Goal: Task Accomplishment & Management: Manage account settings

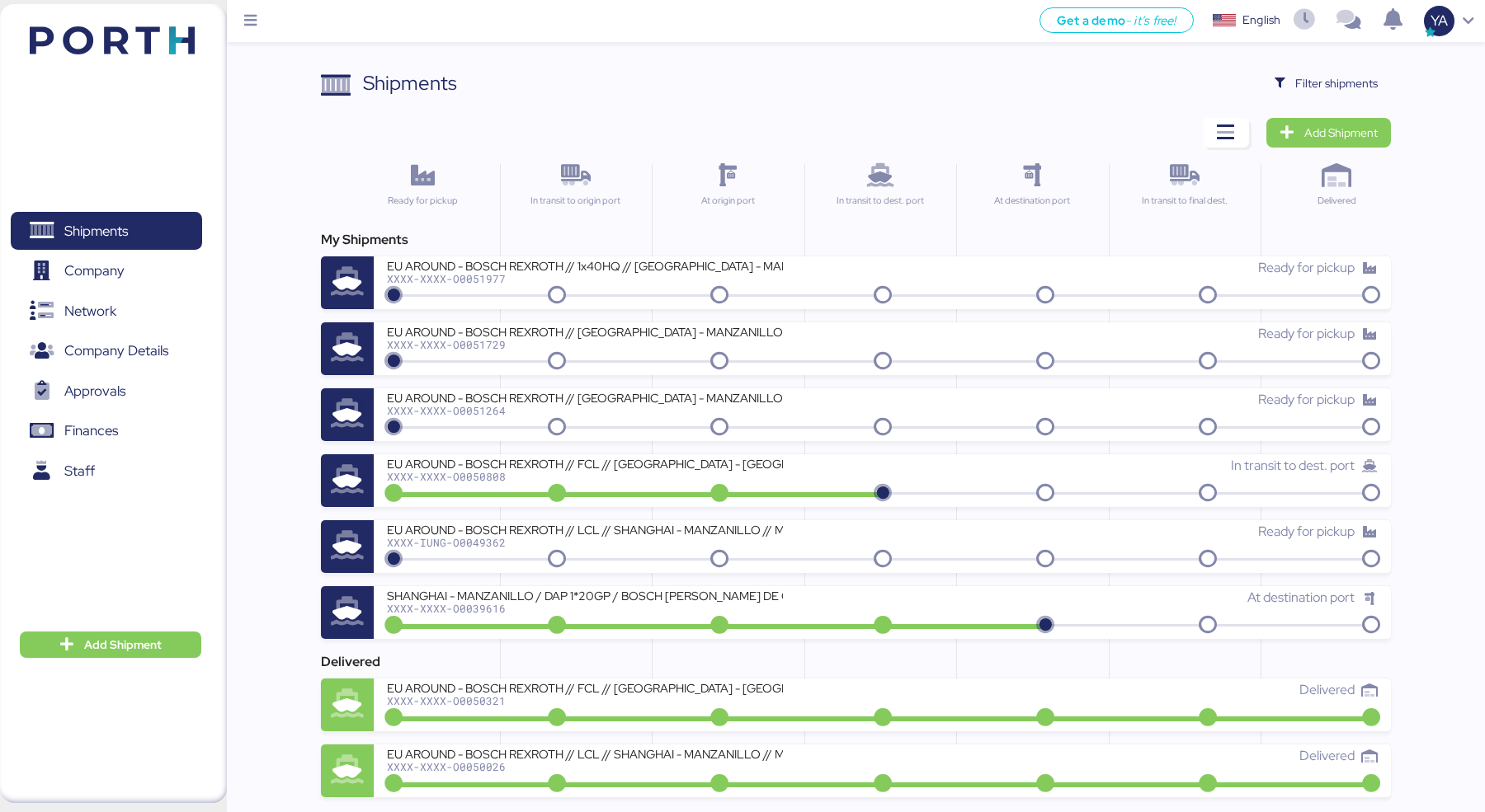
click at [904, 110] on div "Shipments Clear Filters Filter shipments Add Shipment Ready for pickup In trans…" at bounding box center [855, 433] width 1069 height 729
click at [1368, 79] on span "Filter shipments" at bounding box center [1336, 83] width 83 height 20
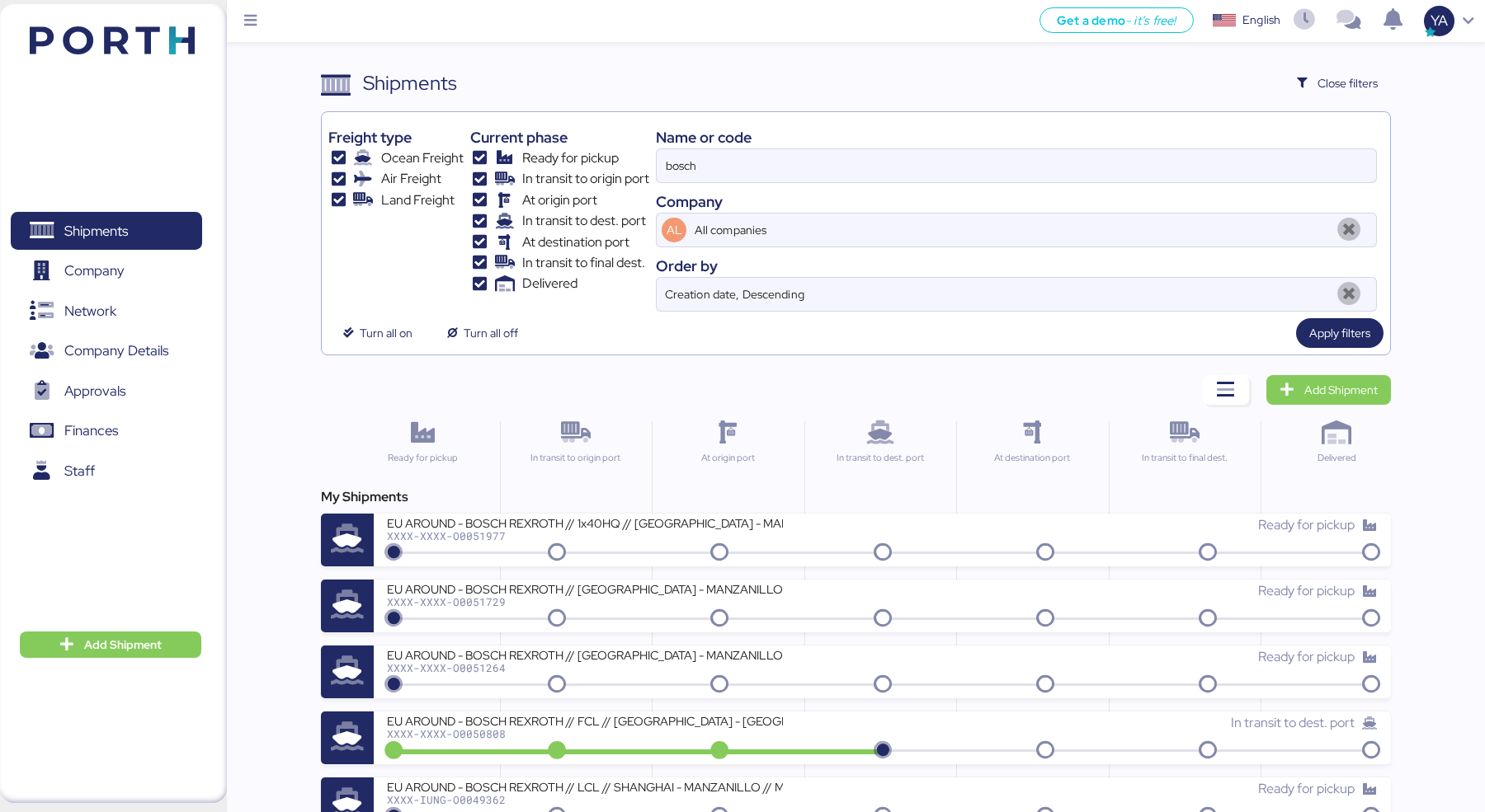
click at [1014, 185] on div "Name or code bosch Company AL All companies Order by Creation date, Descending" at bounding box center [1015, 215] width 720 height 193
click at [1014, 165] on input "bosch" at bounding box center [1016, 166] width 720 height 33
paste input "O0051972"
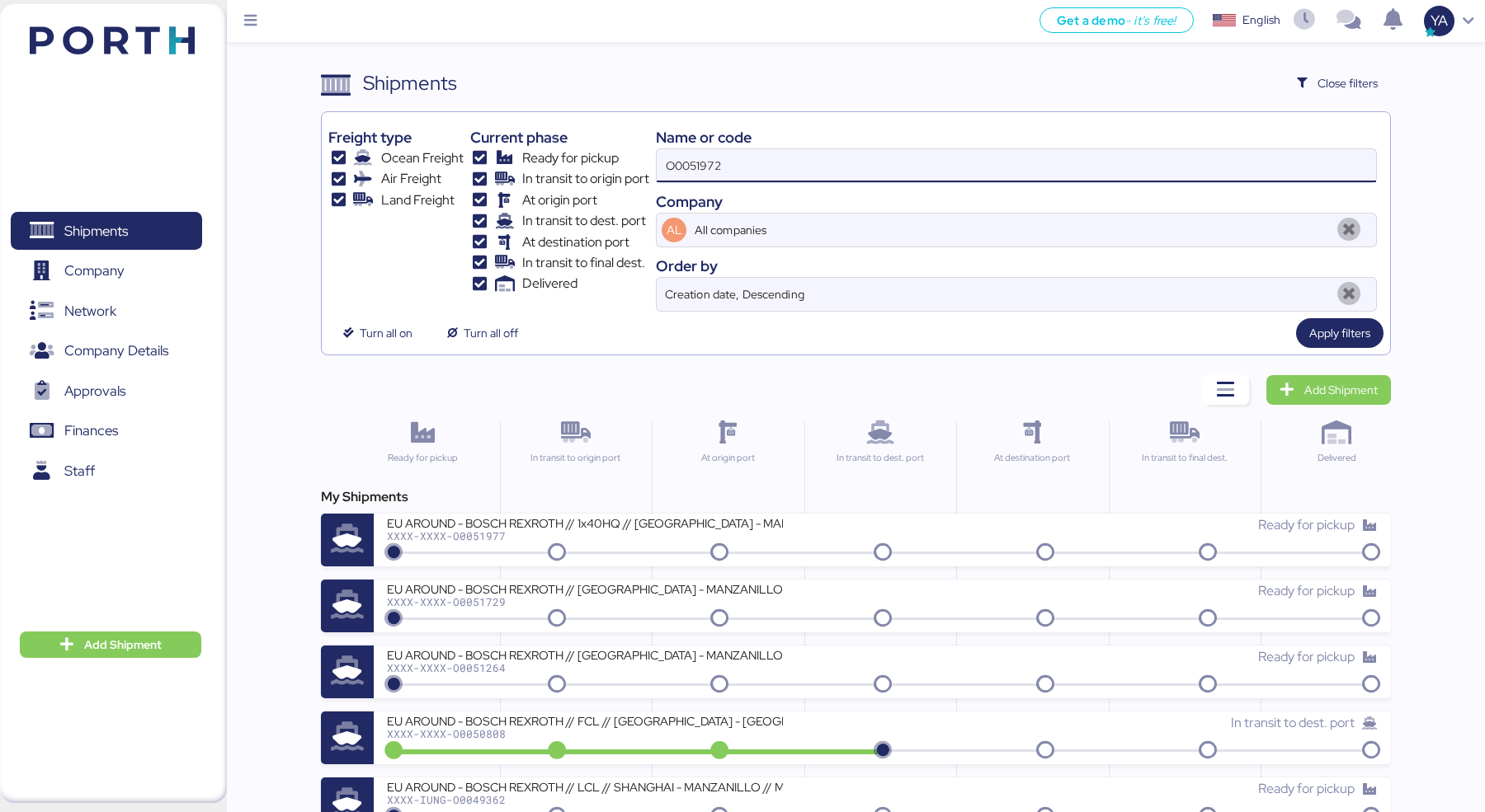
type input "O0051972"
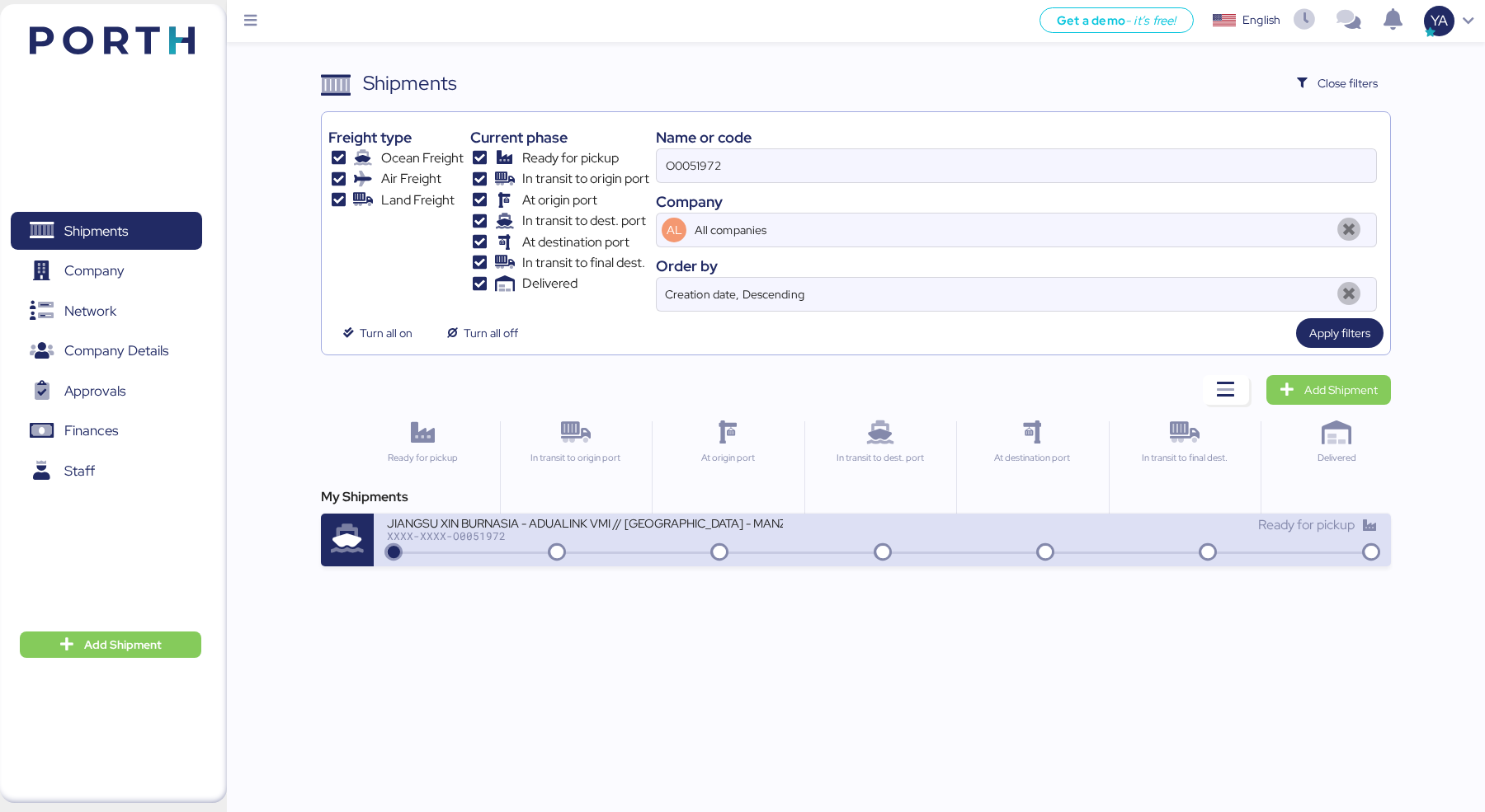
click at [611, 537] on div "XXXX-XXXX-O0051972" at bounding box center [584, 536] width 396 height 12
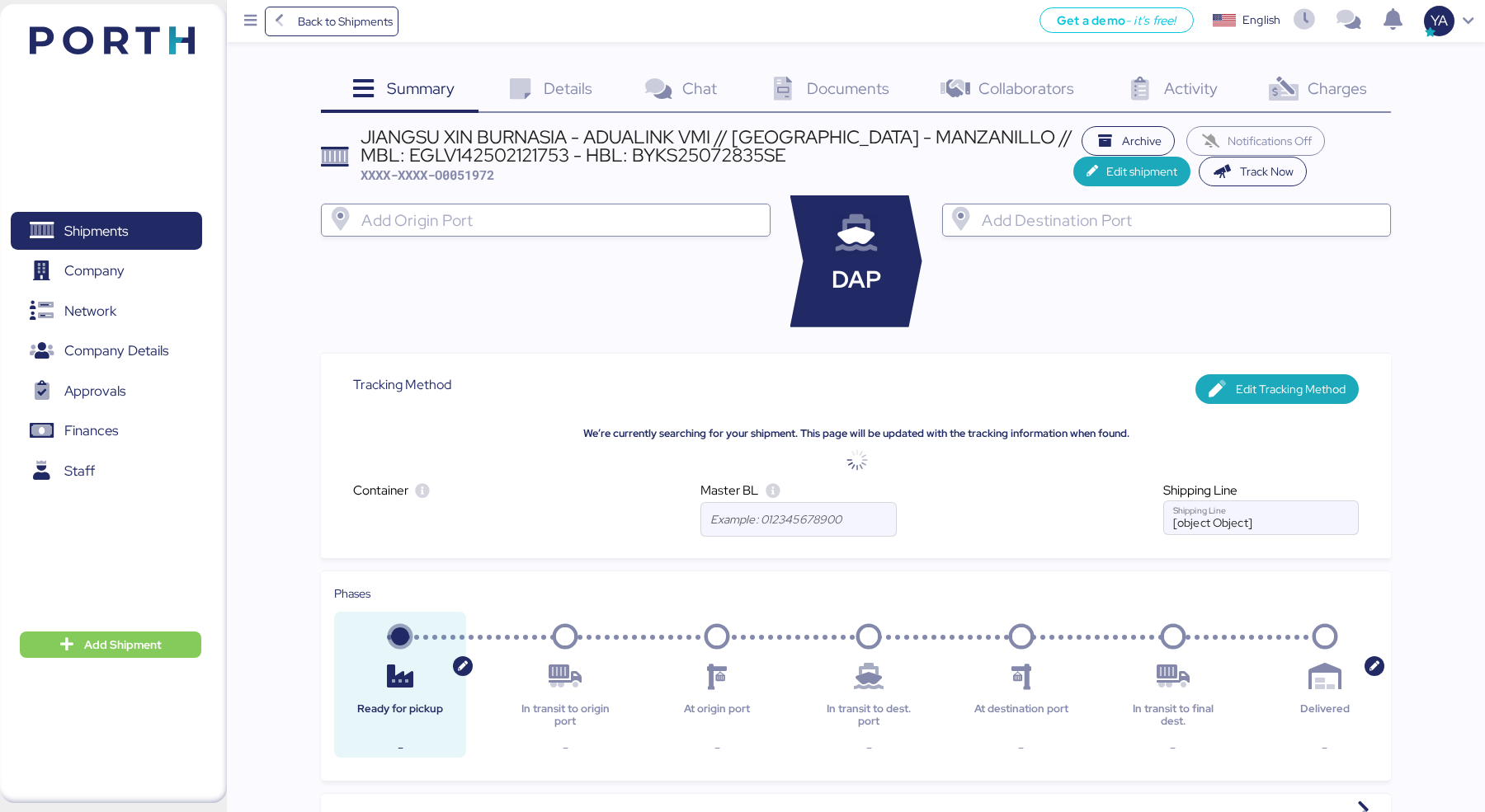
click at [517, 78] on icon at bounding box center [519, 89] width 36 height 24
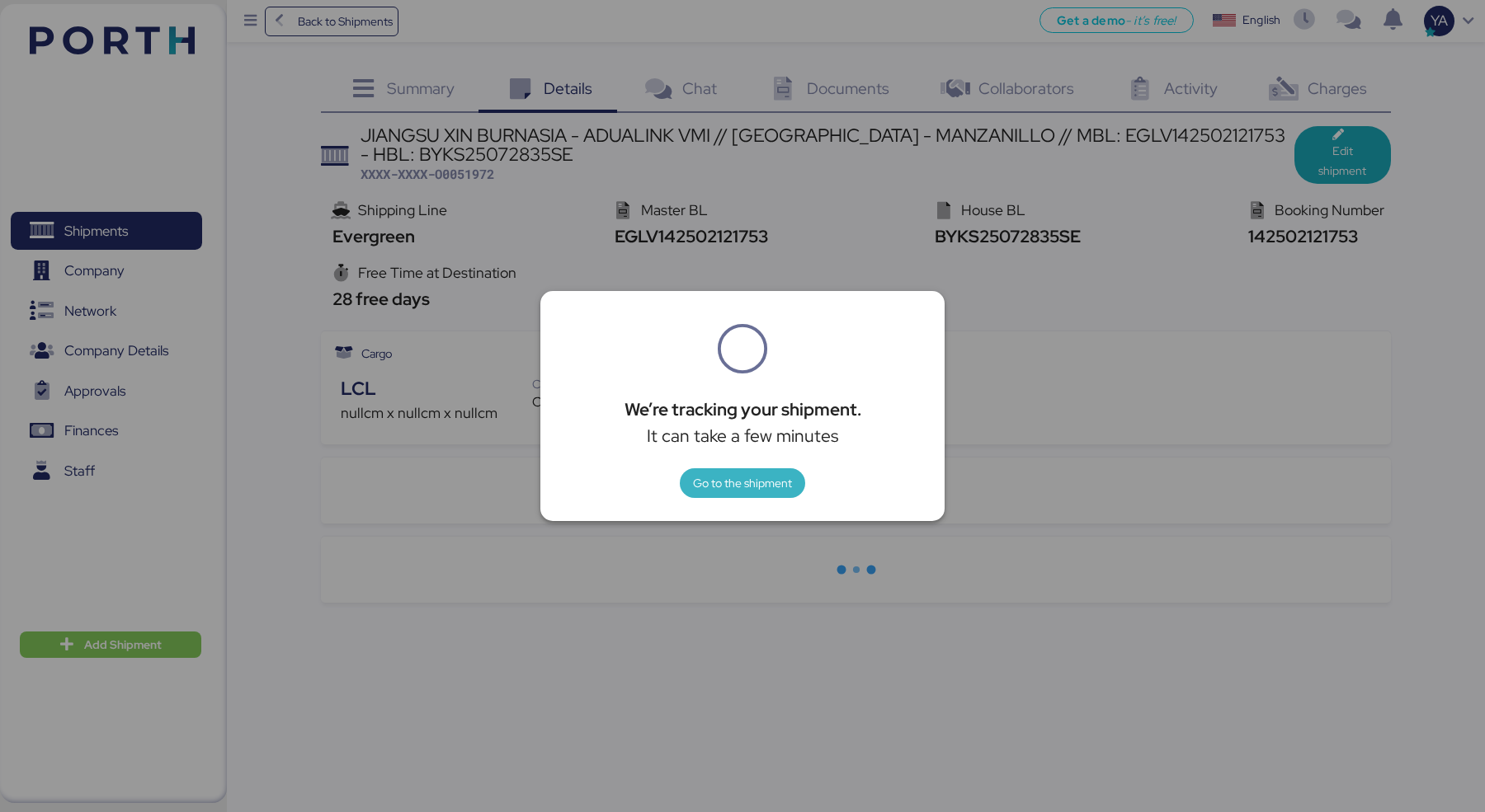
click at [743, 484] on span "Go to the shipment" at bounding box center [742, 484] width 99 height 20
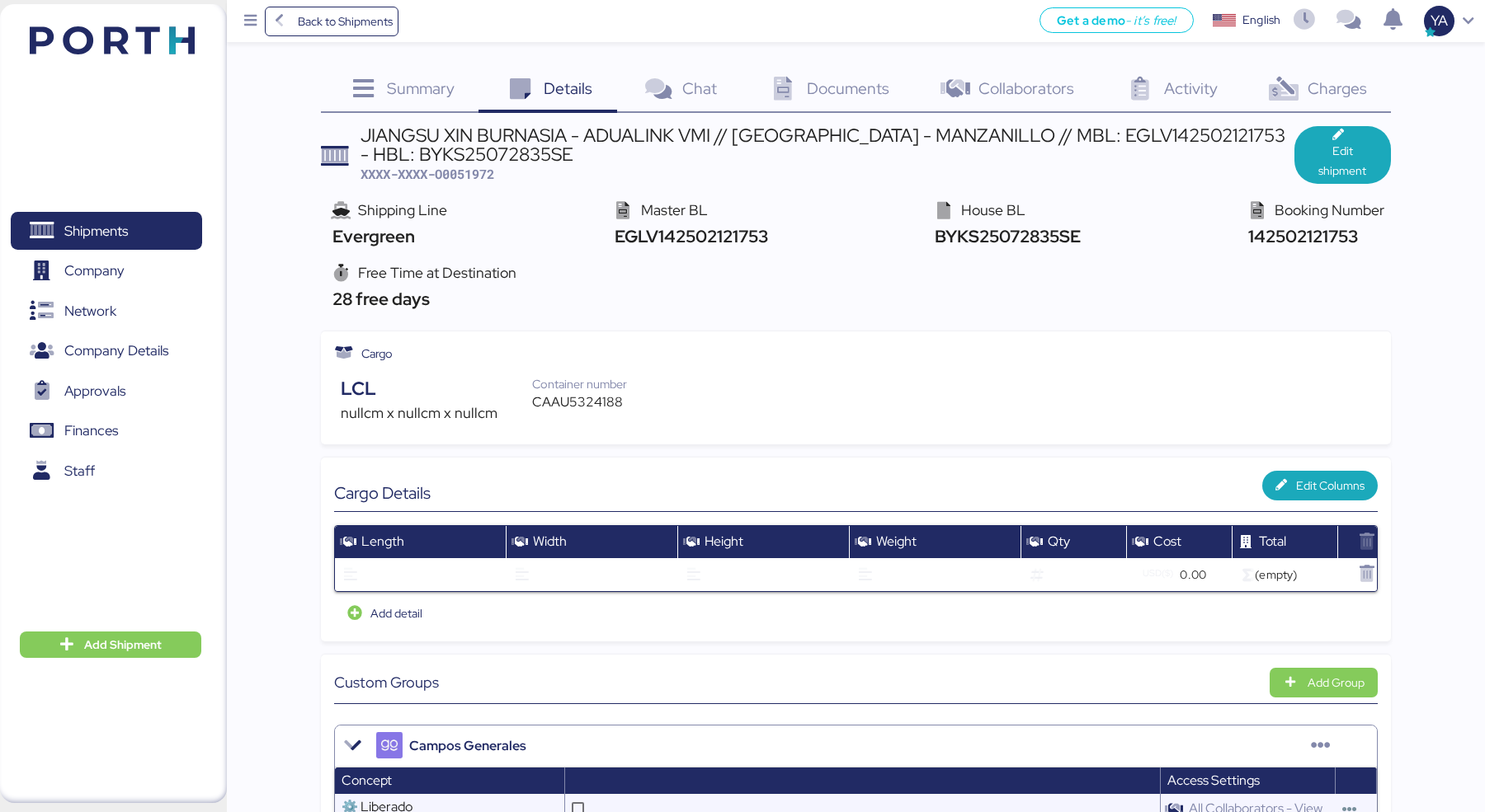
click at [564, 401] on div "CAAU5324188" at bounding box center [588, 403] width 112 height 20
copy div "CAAU5324188"
click at [364, 24] on span "Back to Shipments" at bounding box center [344, 22] width 95 height 20
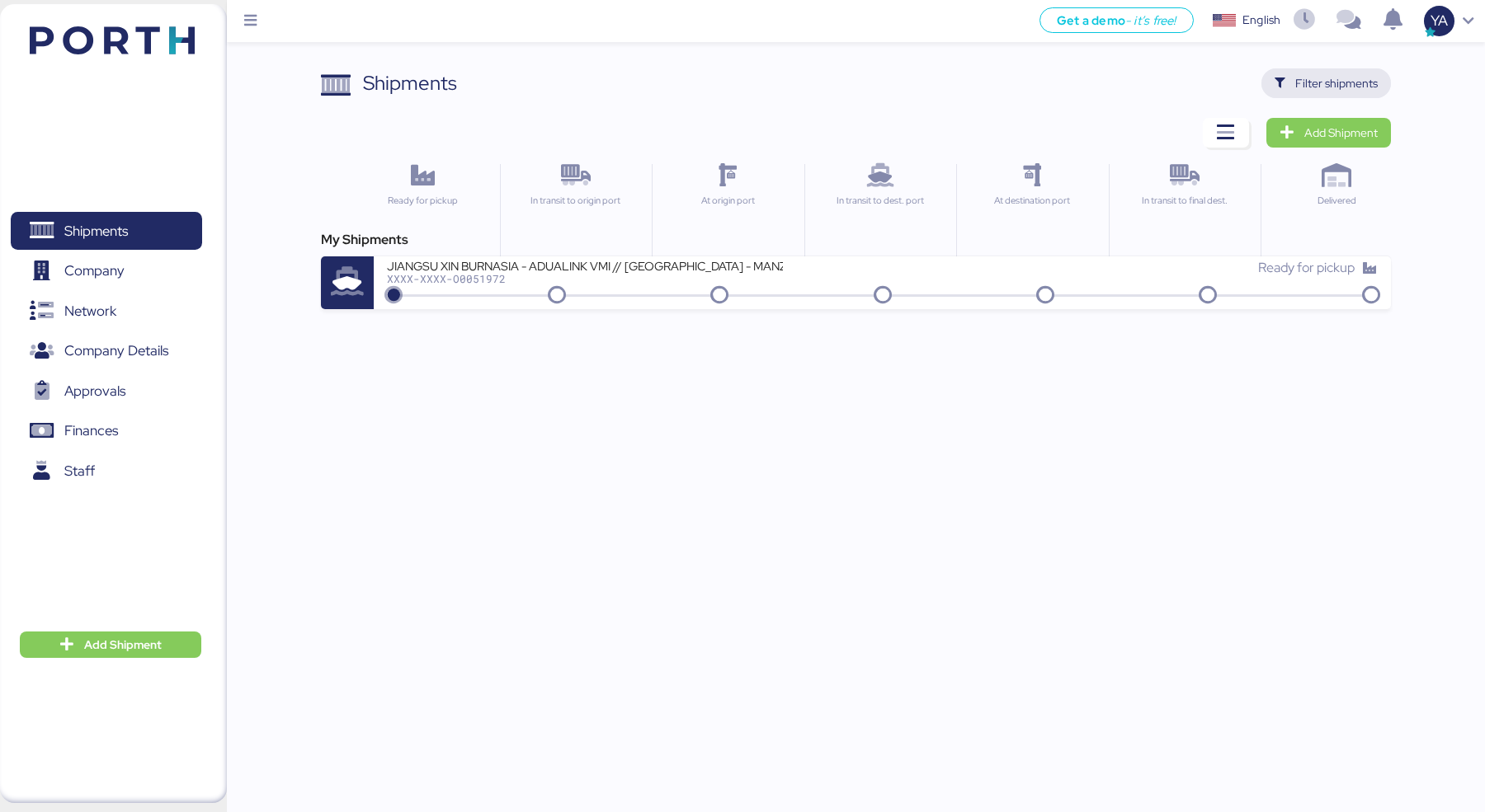
click at [1335, 94] on span "Filter shipments" at bounding box center [1326, 83] width 103 height 23
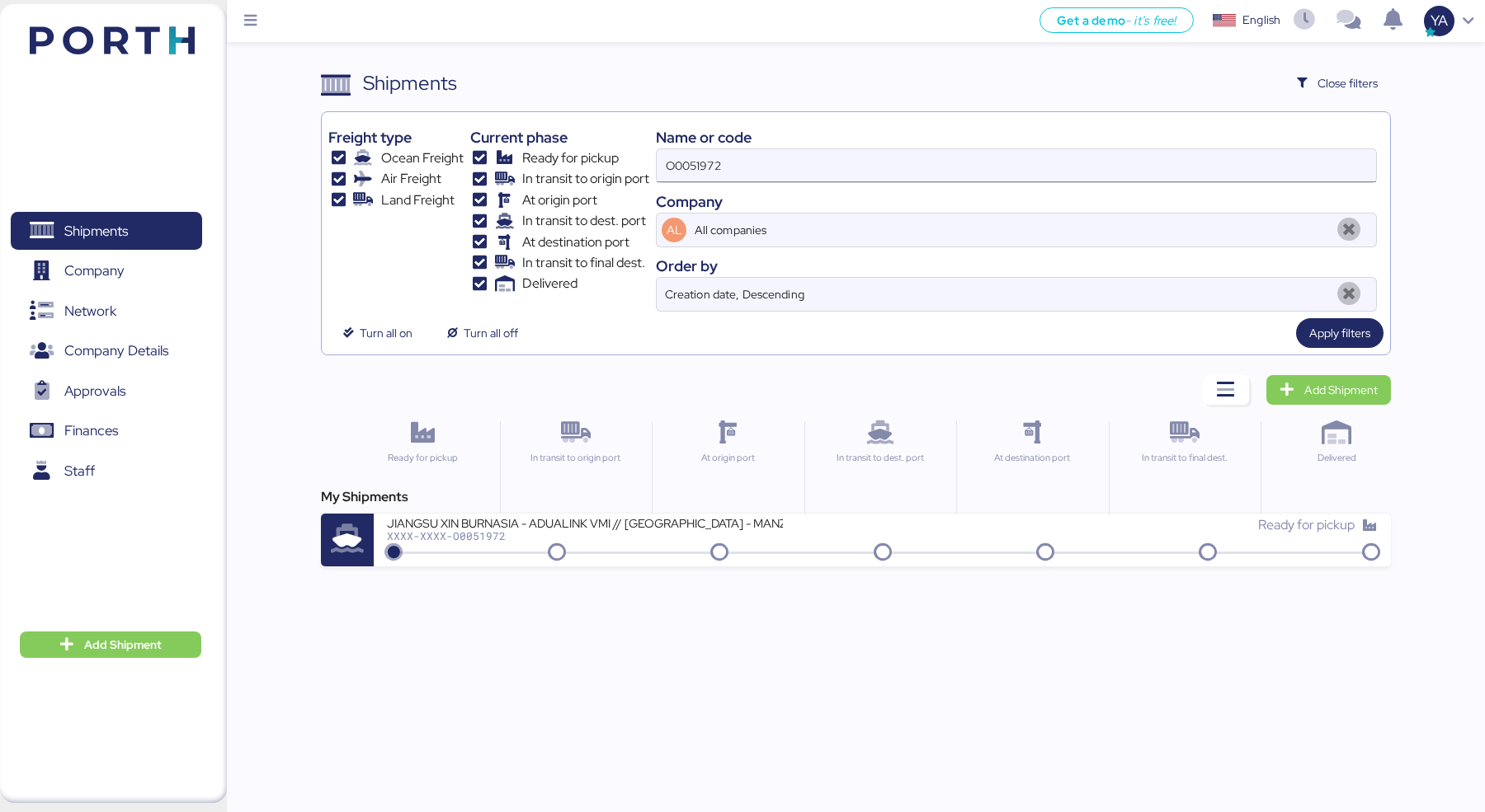
click at [799, 162] on input "O0051972" at bounding box center [1016, 166] width 720 height 33
type input "O0051973"
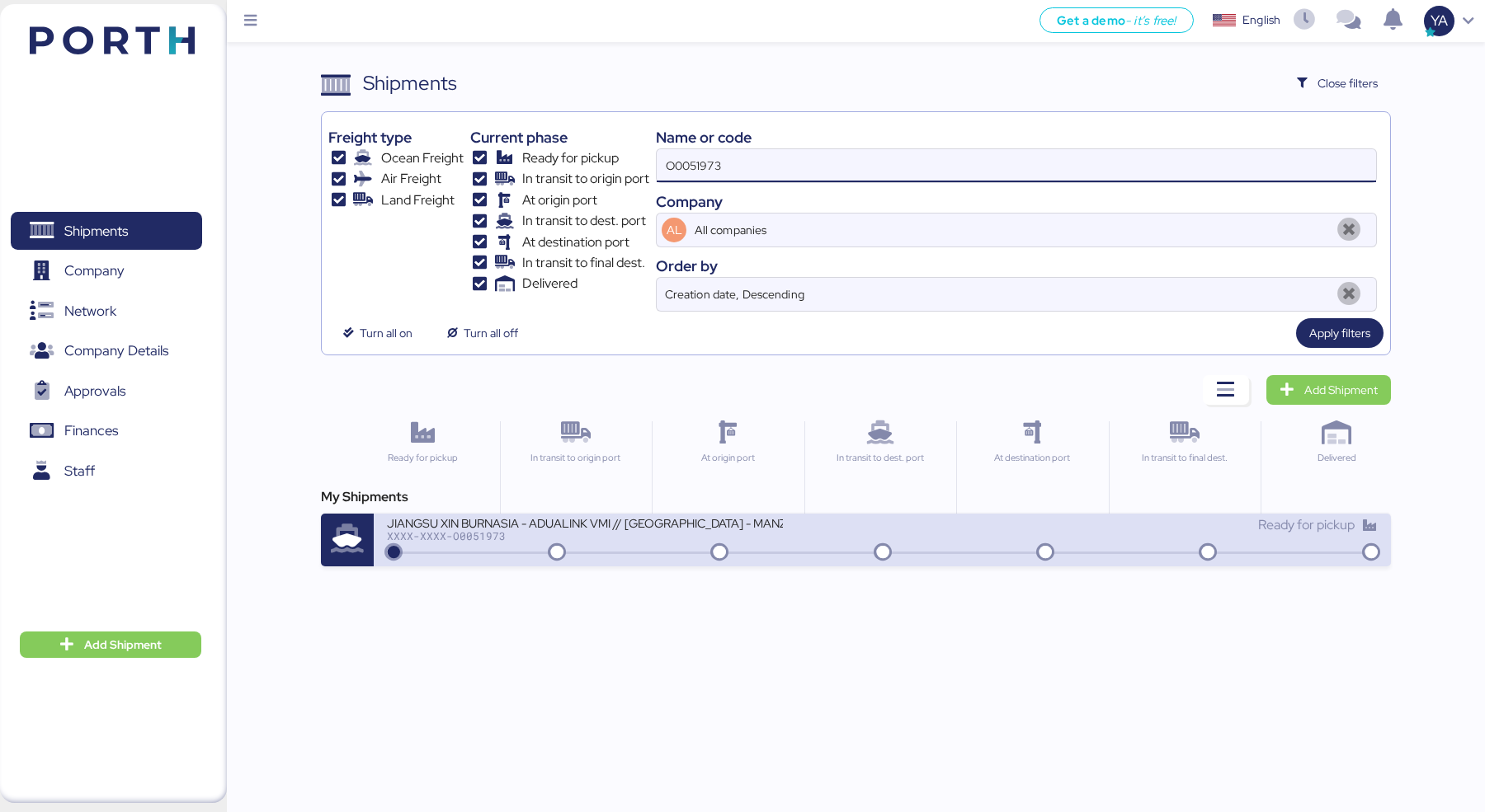
click at [639, 521] on div "JIANGSU XIN BURNASIA - ADUALINK VMI // [GEOGRAPHIC_DATA] - MANZANILLO // MBL: E…" at bounding box center [584, 522] width 396 height 14
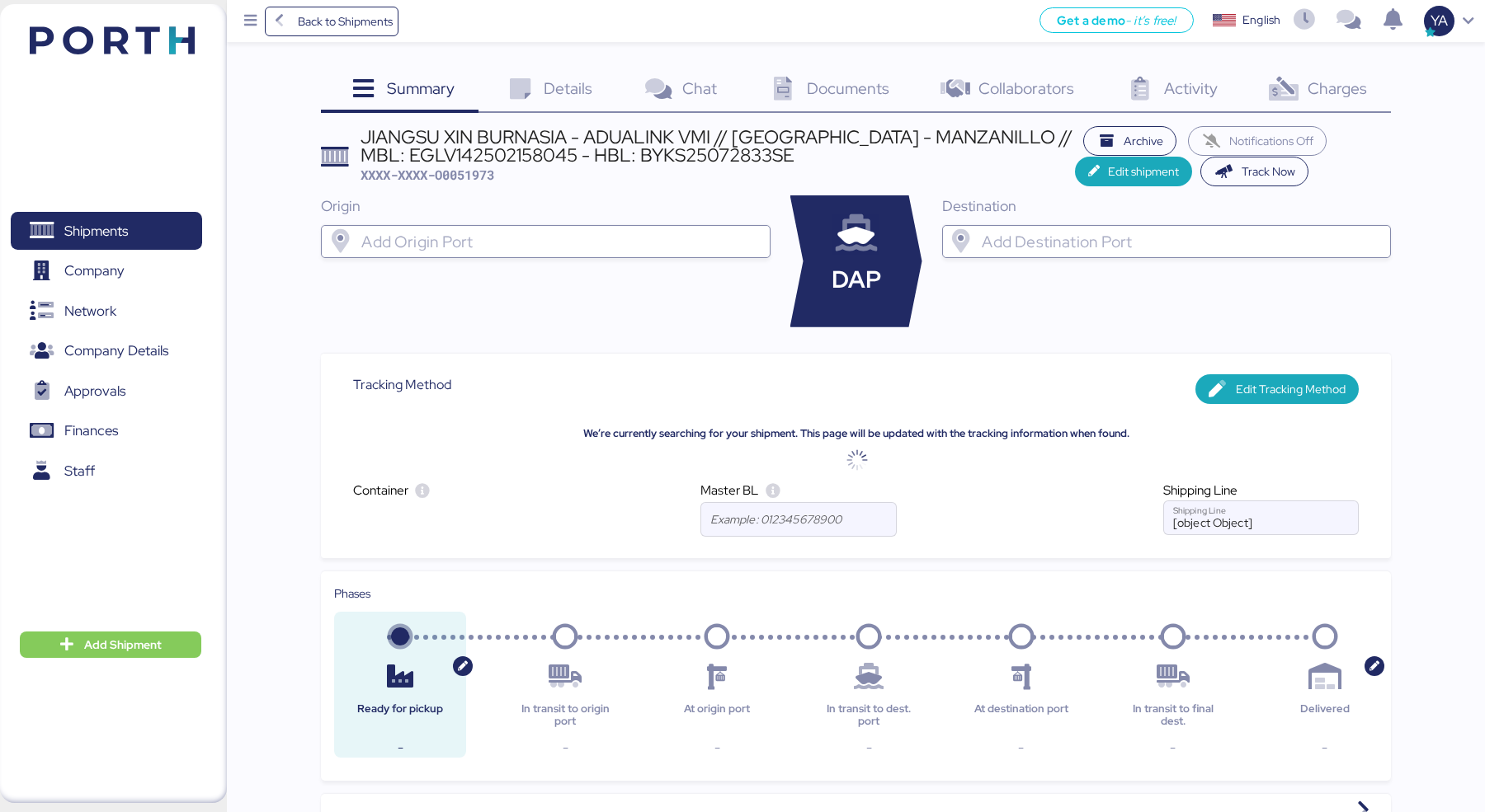
click at [567, 76] on div "Details 0" at bounding box center [547, 91] width 139 height 45
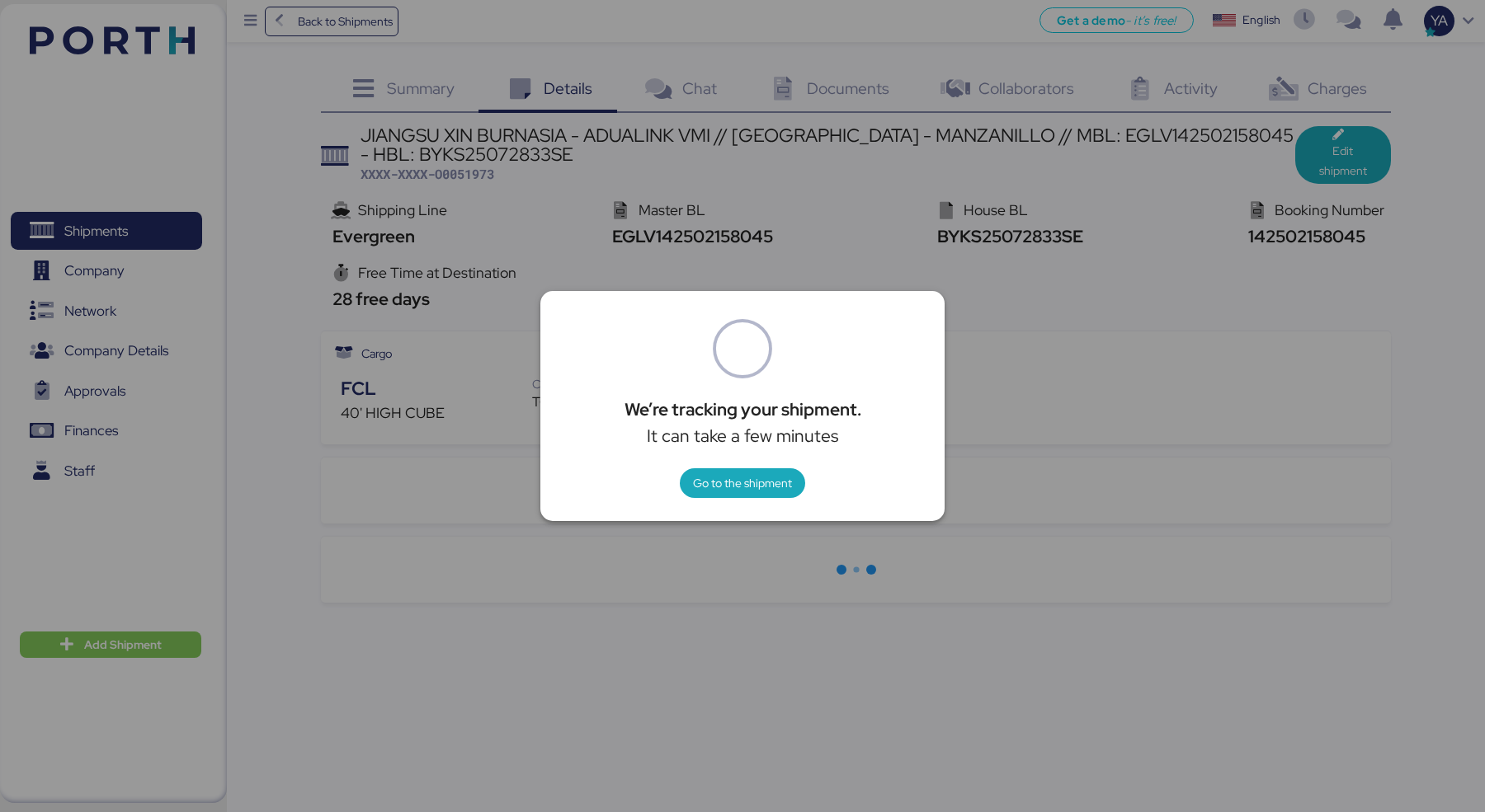
click at [725, 502] on div "We’re tracking your shipment. It can take a few minutes Go to the shipment" at bounding box center [742, 406] width 404 height 230
click at [725, 489] on span "Go to the shipment" at bounding box center [742, 484] width 99 height 20
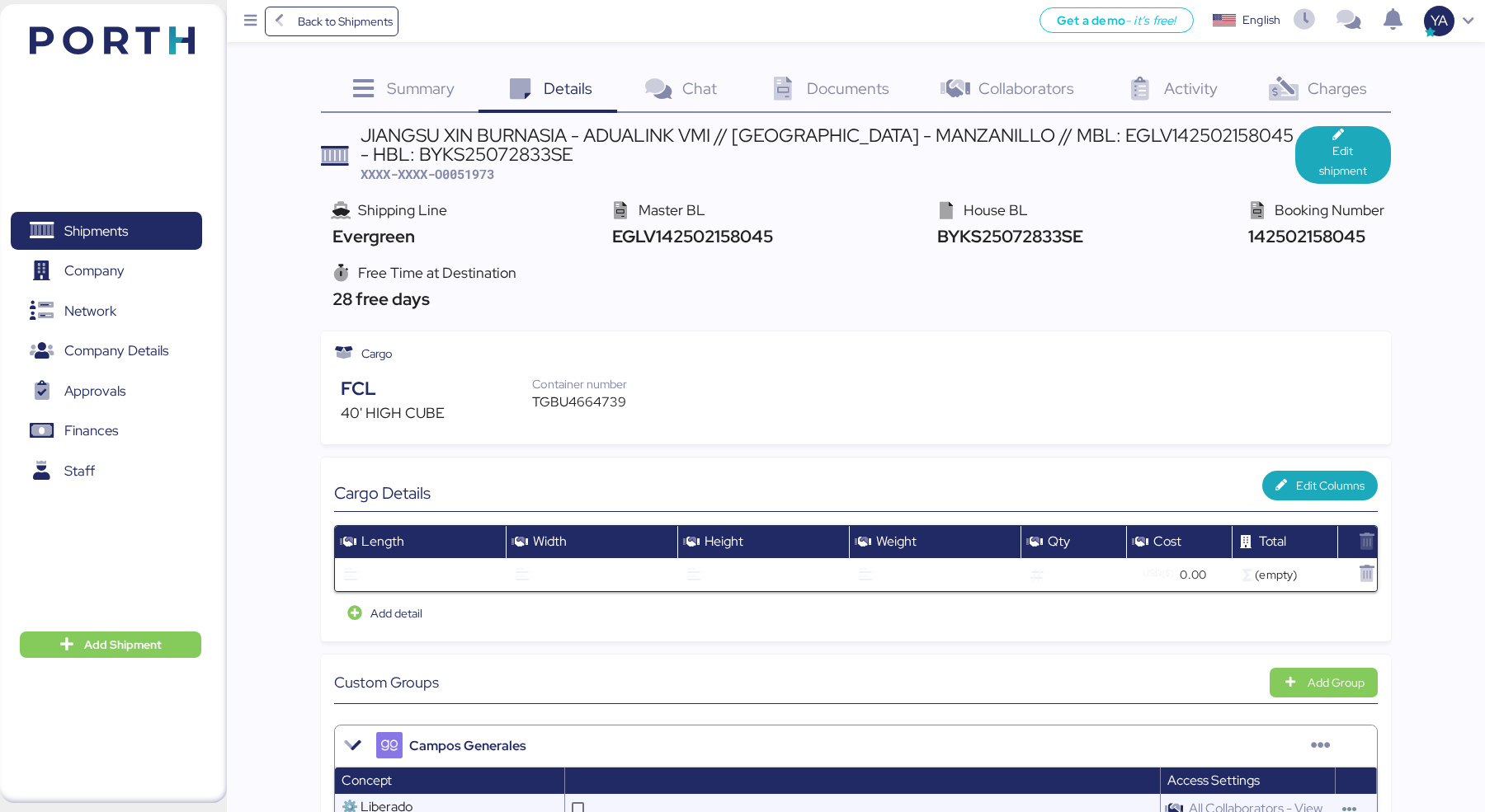
click at [565, 410] on div "TGBU4664739" at bounding box center [588, 403] width 112 height 20
copy div "TGBU4664739"
click at [417, 262] on div "Free Time at Destination" at bounding box center [422, 273] width 189 height 21
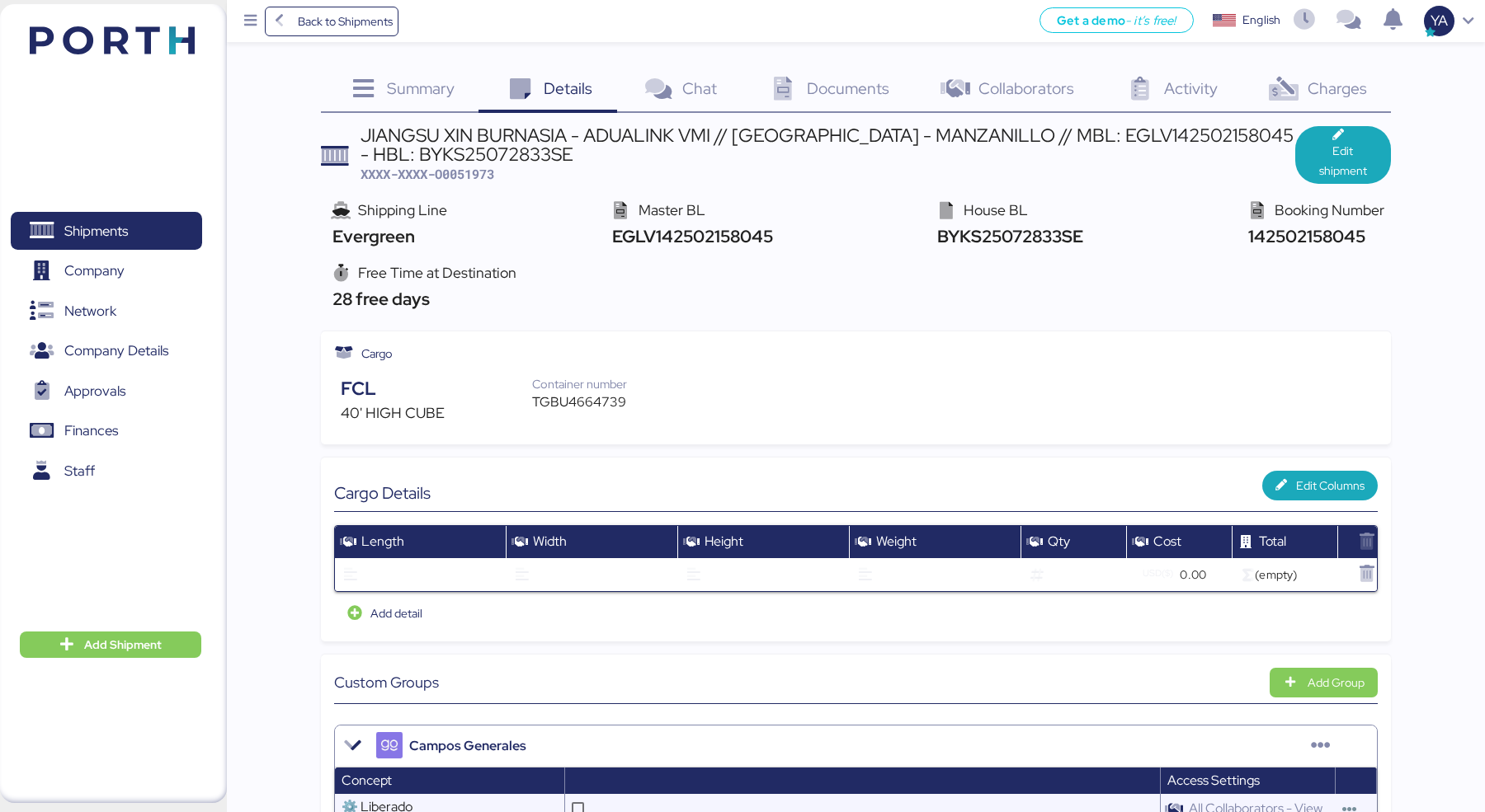
drag, startPoint x: 322, startPoint y: 143, endPoint x: 527, endPoint y: 303, distance: 260.0
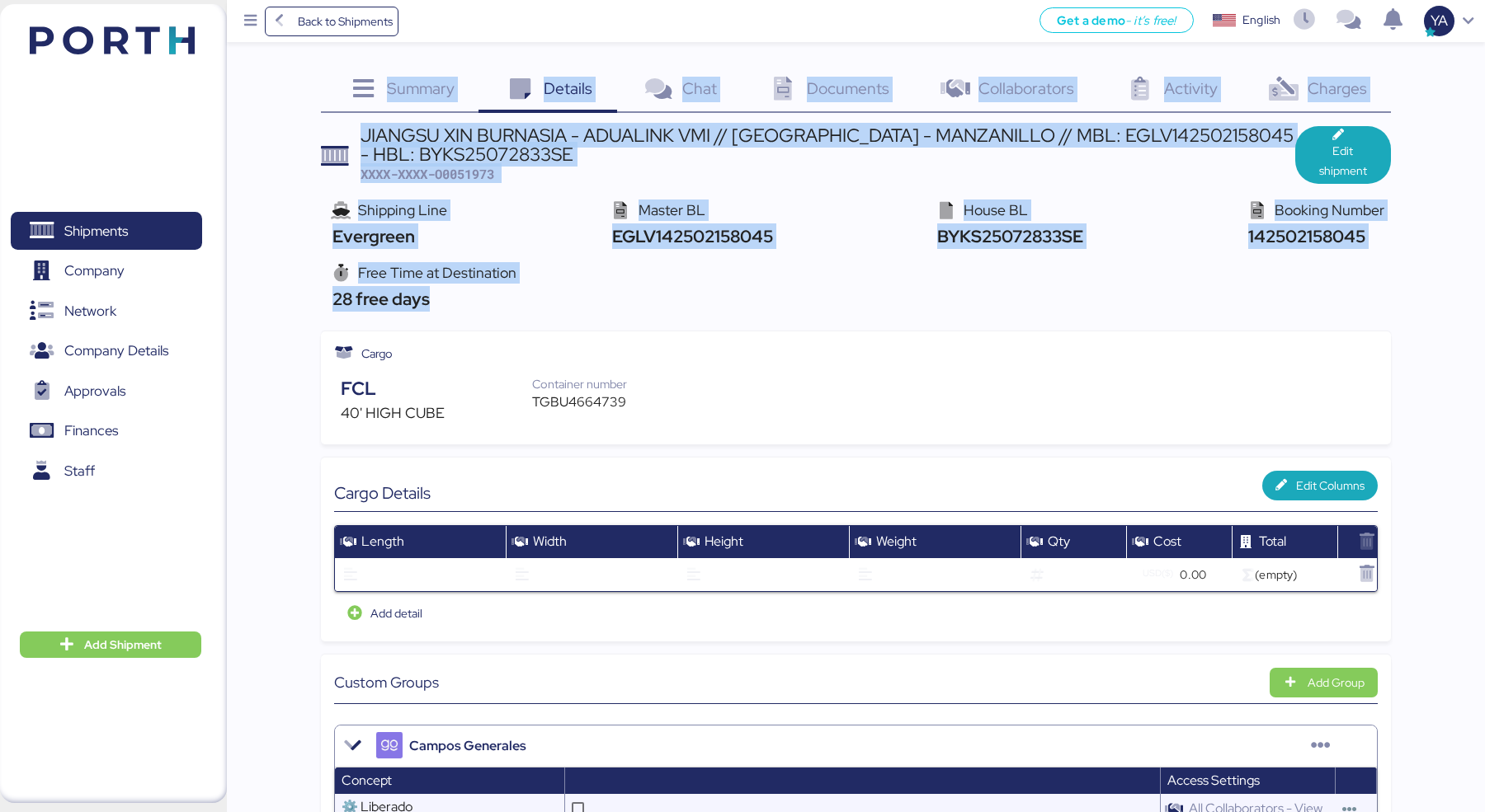
drag, startPoint x: 527, startPoint y: 303, endPoint x: 255, endPoint y: 69, distance: 358.8
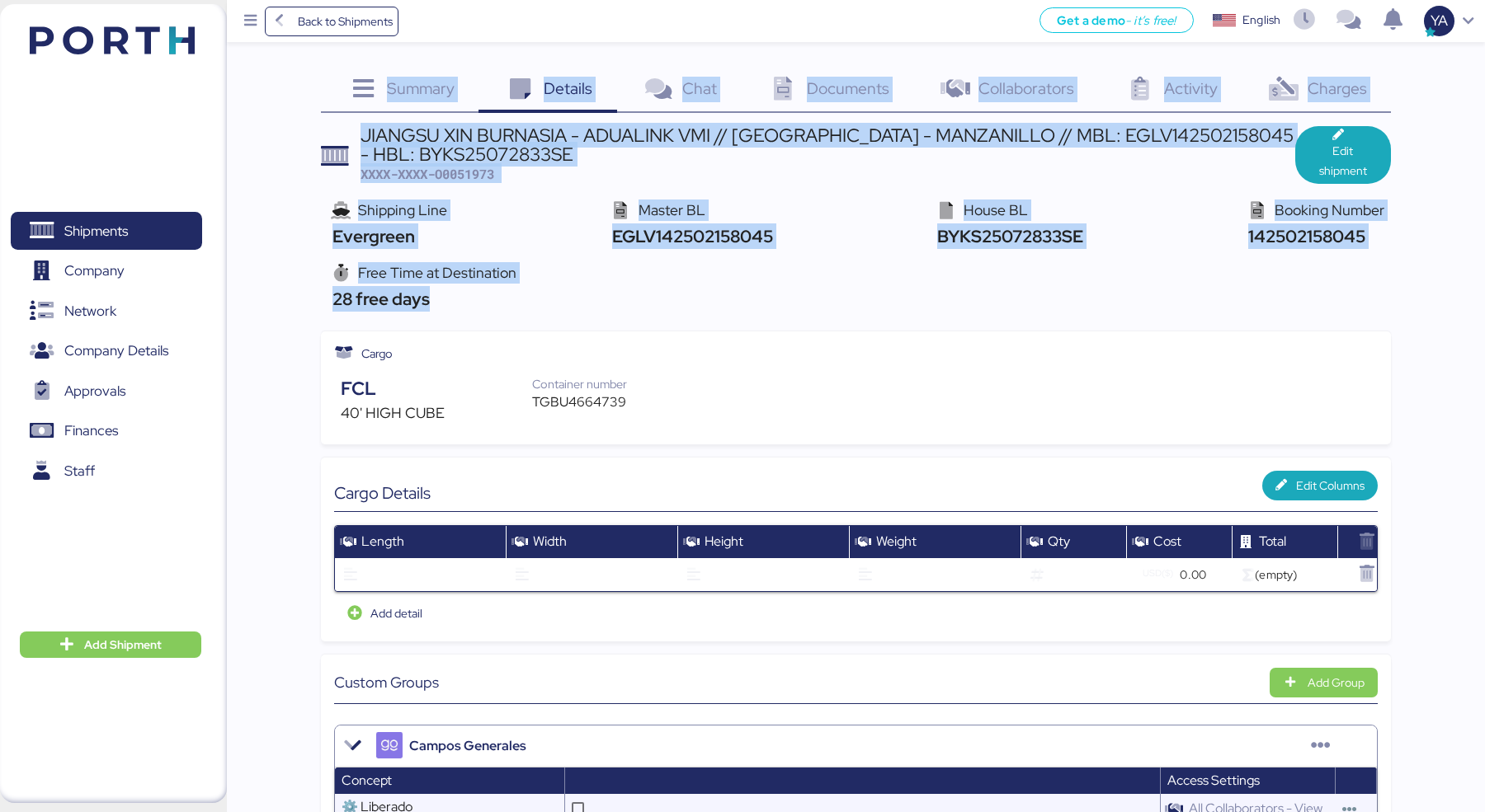
drag, startPoint x: 256, startPoint y: 70, endPoint x: 524, endPoint y: 300, distance: 353.2
click at [524, 300] on div "Free Time at Destination 28 free days" at bounding box center [855, 287] width 1069 height 62
drag, startPoint x: 679, startPoint y: 429, endPoint x: 288, endPoint y: 52, distance: 543.1
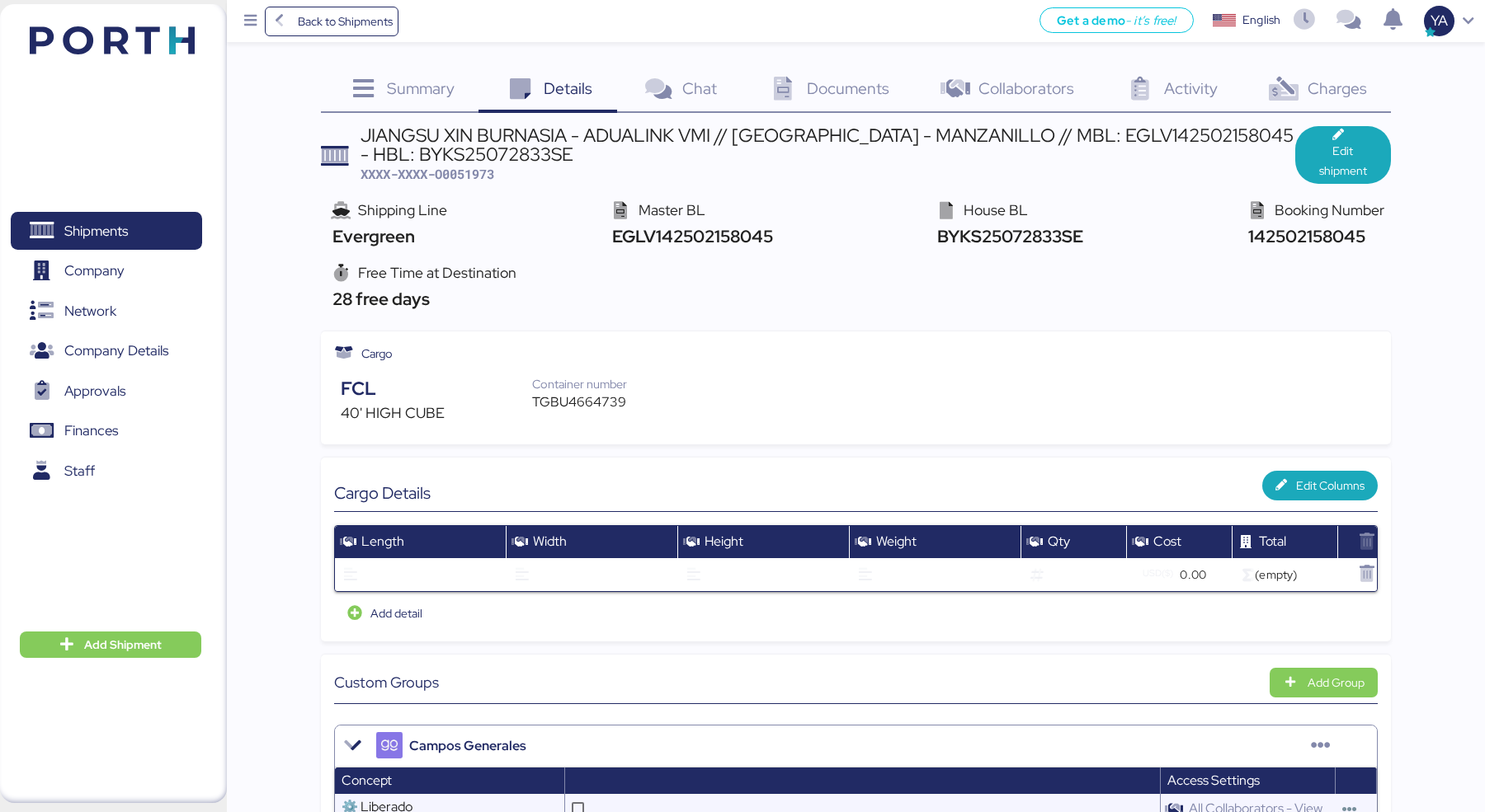
click at [338, 7] on span "Back to Shipments" at bounding box center [332, 21] width 123 height 29
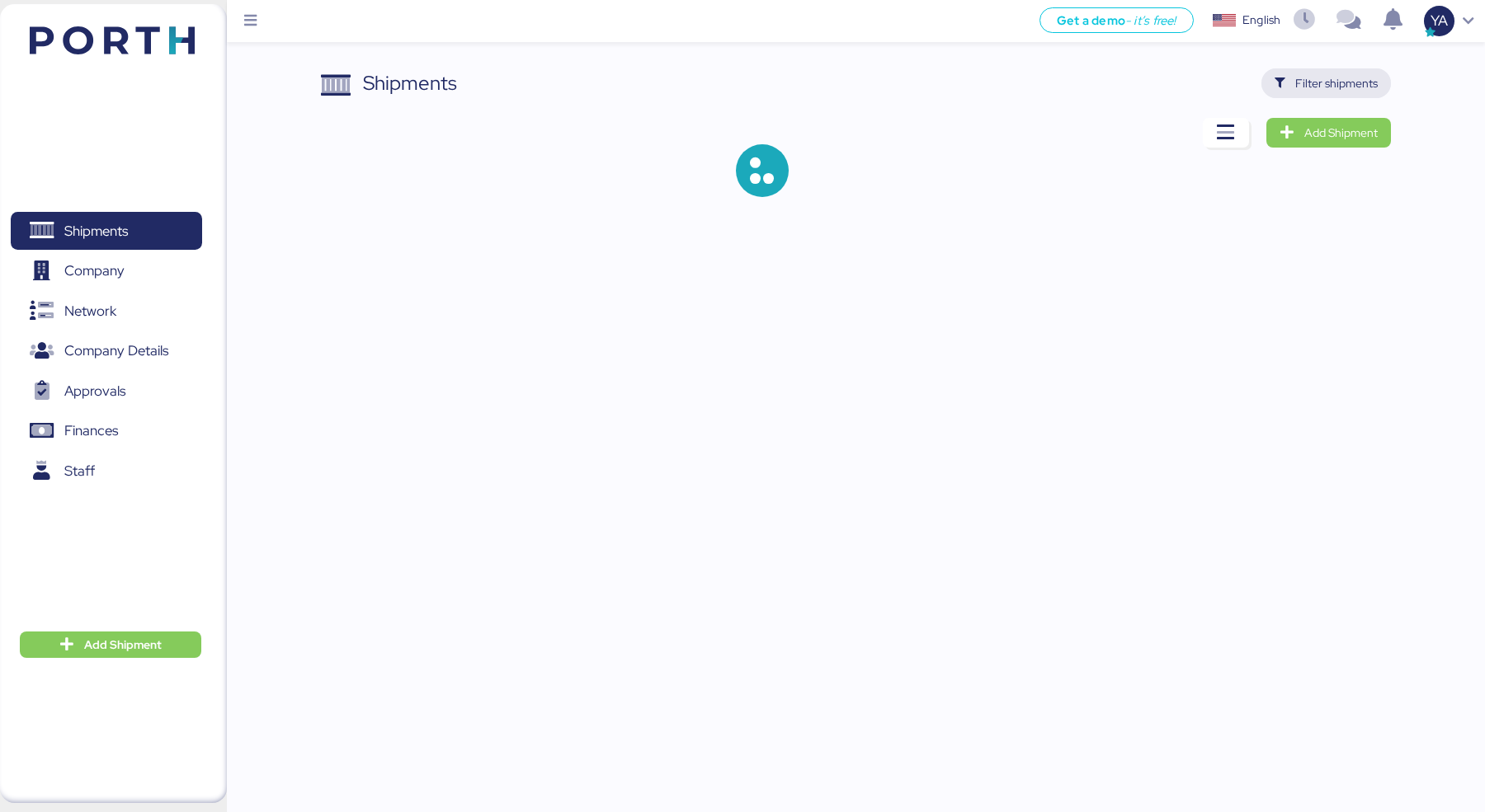
click at [1339, 90] on span "Filter shipments" at bounding box center [1336, 83] width 83 height 20
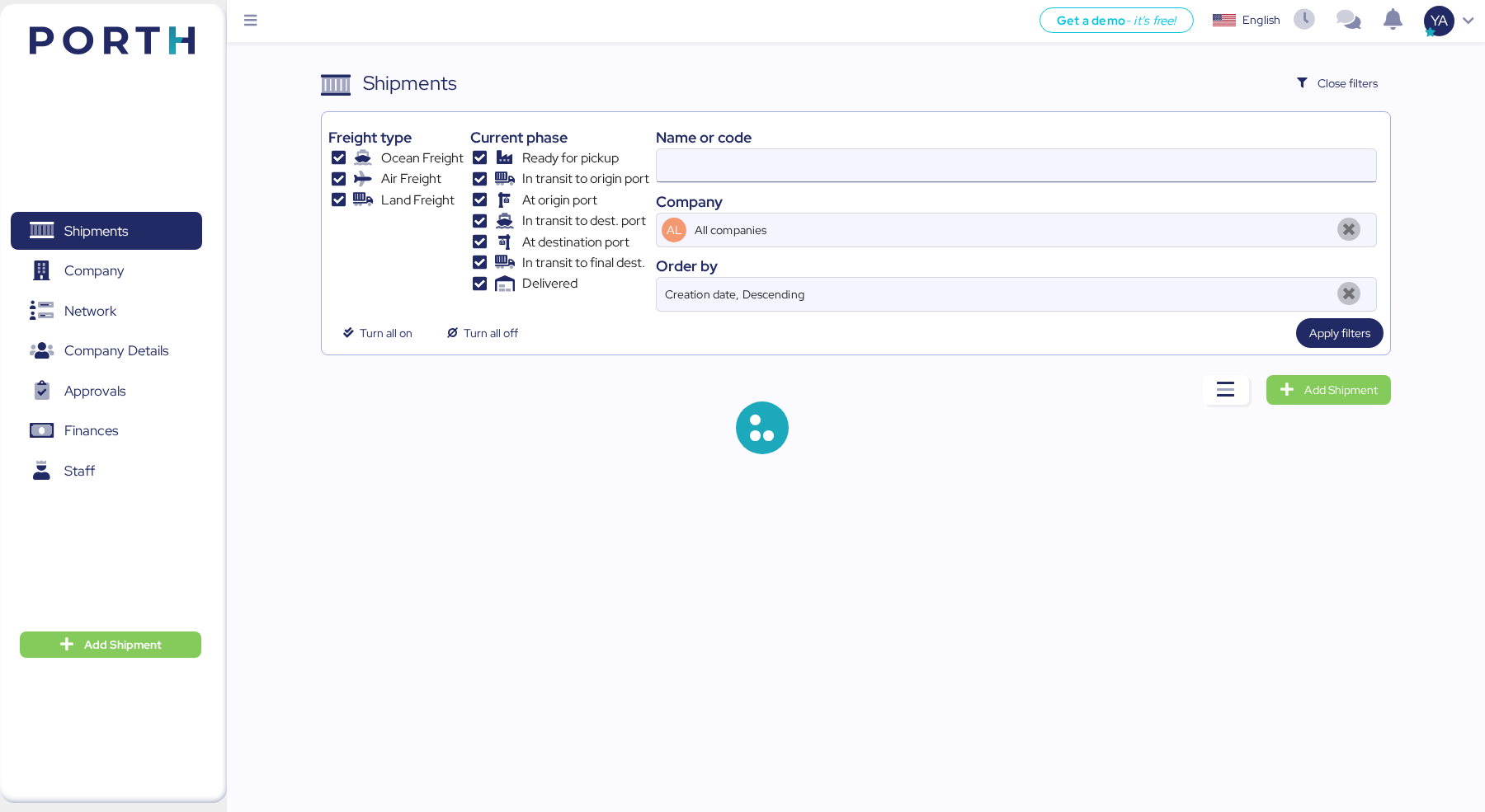
click at [1043, 165] on input at bounding box center [1016, 166] width 720 height 33
type input "[PERSON_NAME]"
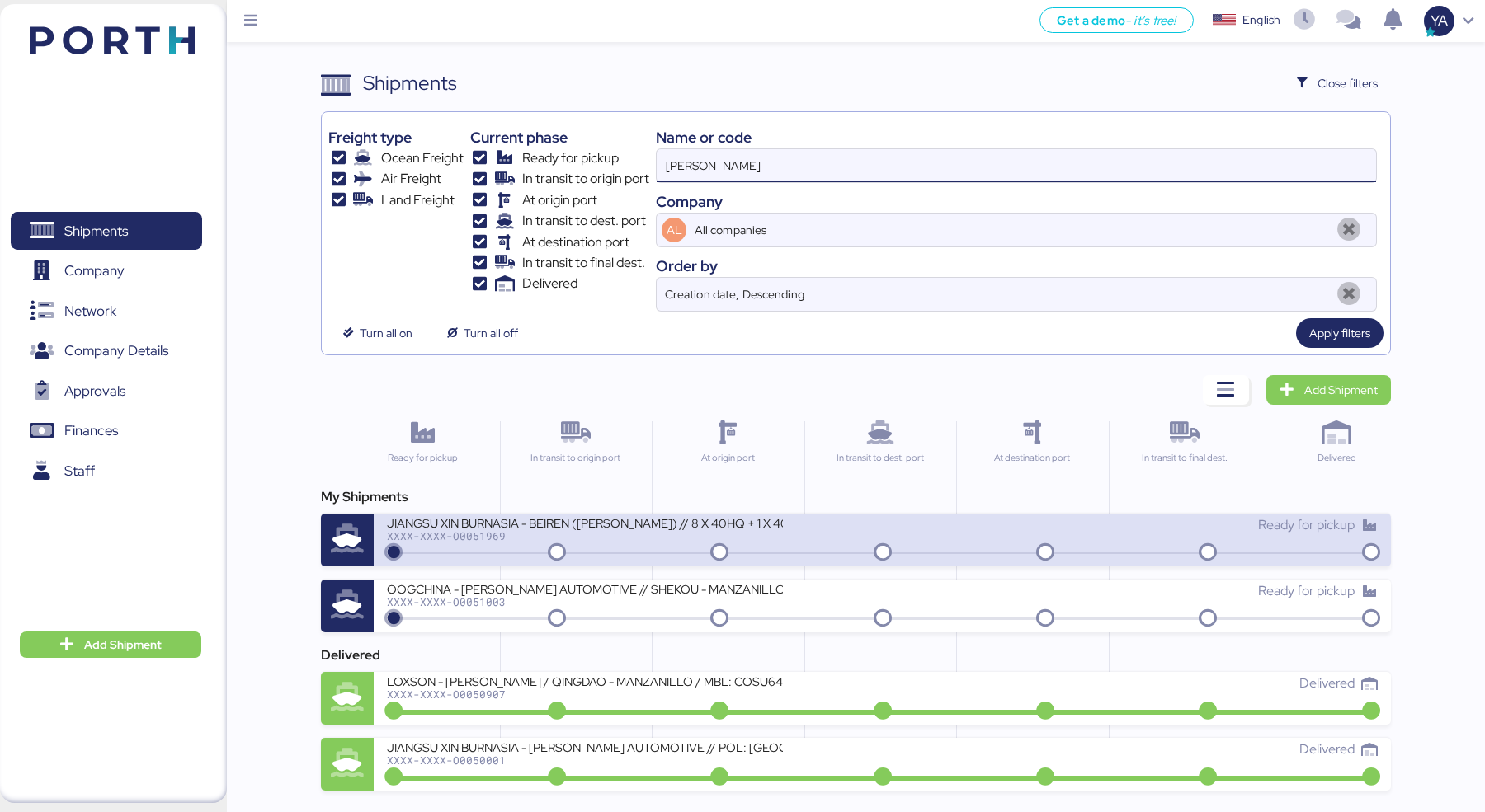
click at [698, 517] on div "JIANGSU XIN BURNASIA - BEIREN ([PERSON_NAME]) // 8 X 40HQ + 1 X 40FR // SHANGHA…" at bounding box center [584, 522] width 396 height 14
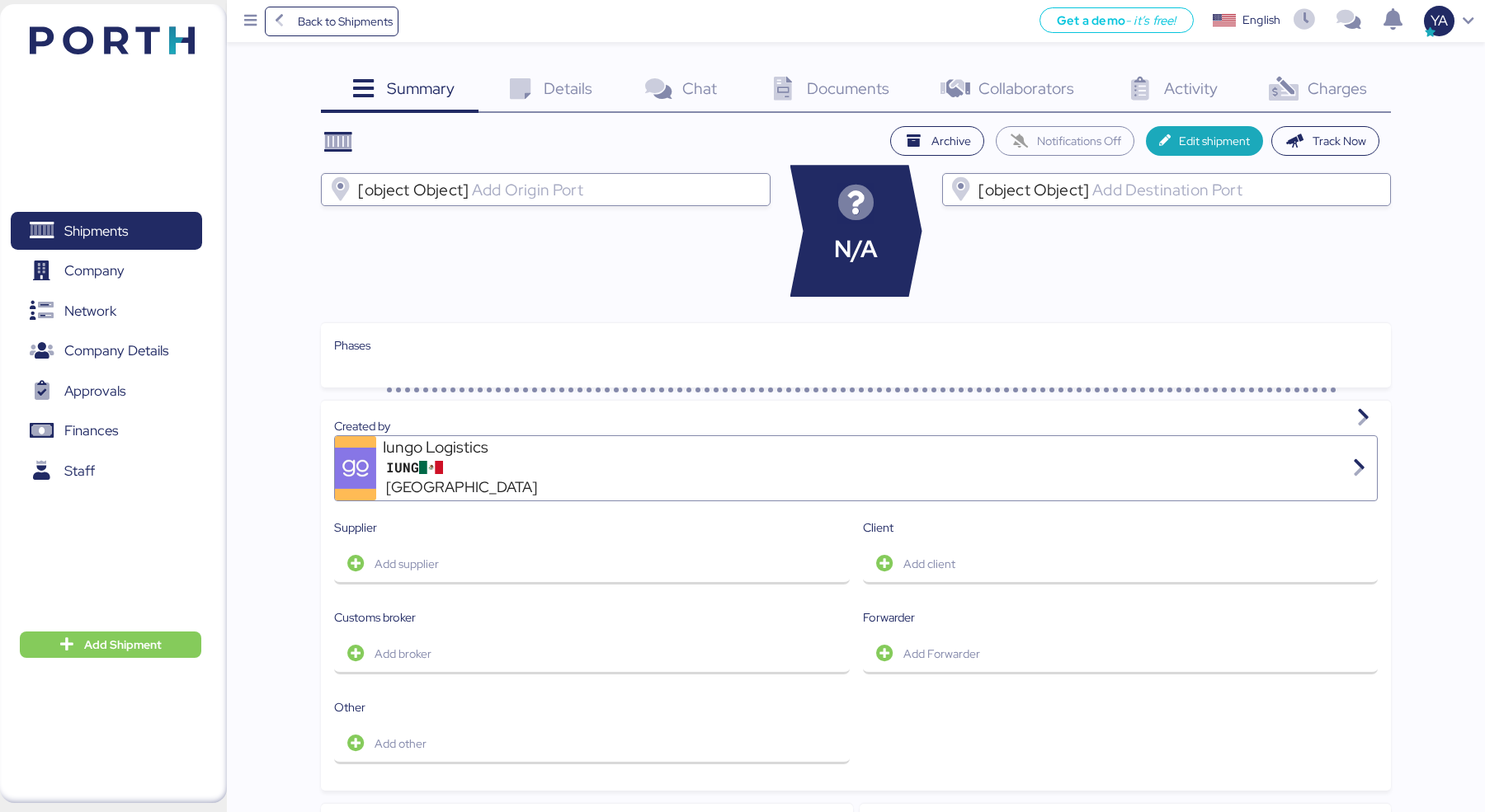
click at [1333, 72] on div "Charges 0" at bounding box center [1316, 91] width 150 height 45
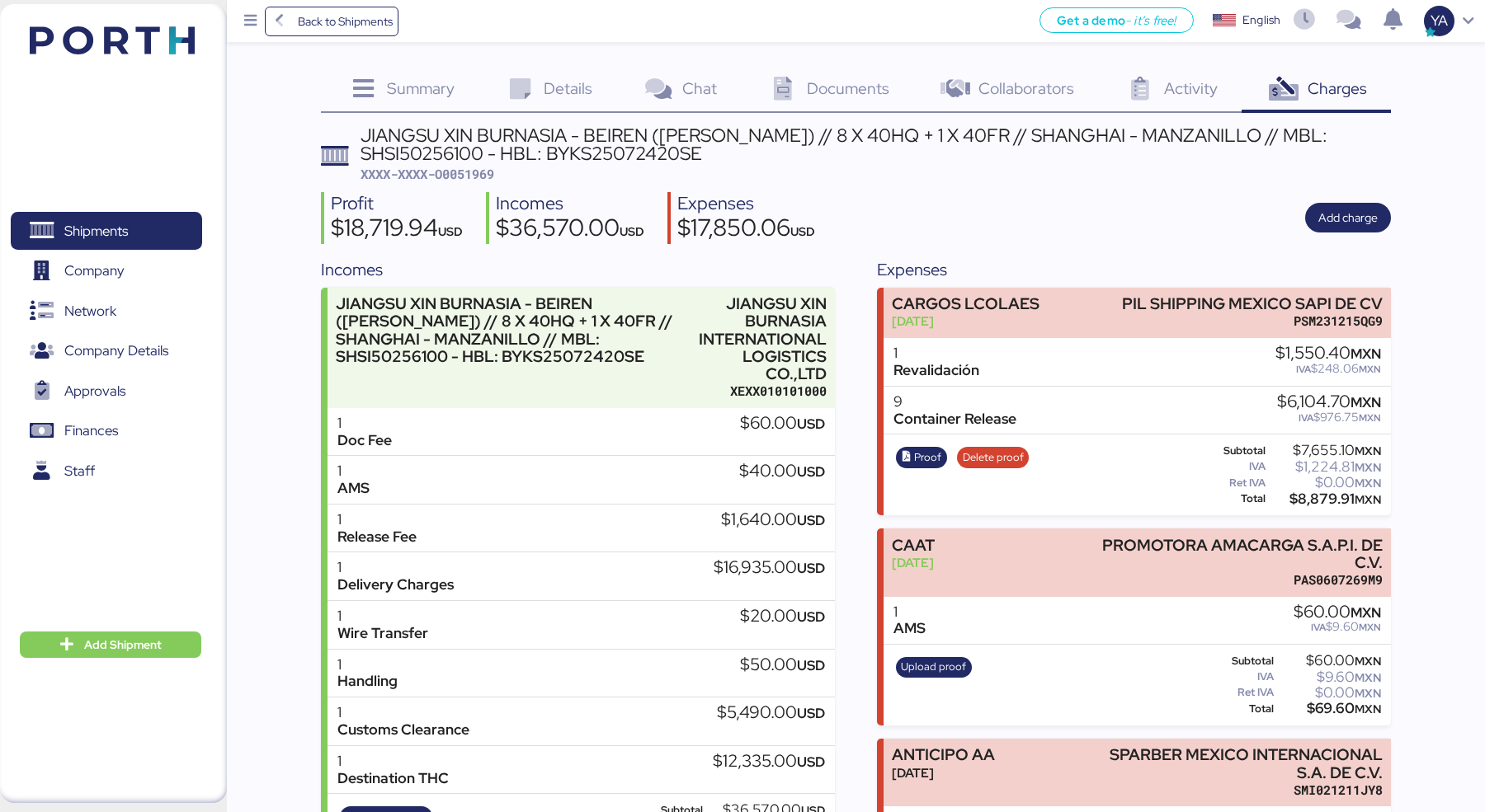
click at [831, 87] on span "Documents" at bounding box center [848, 87] width 83 height 21
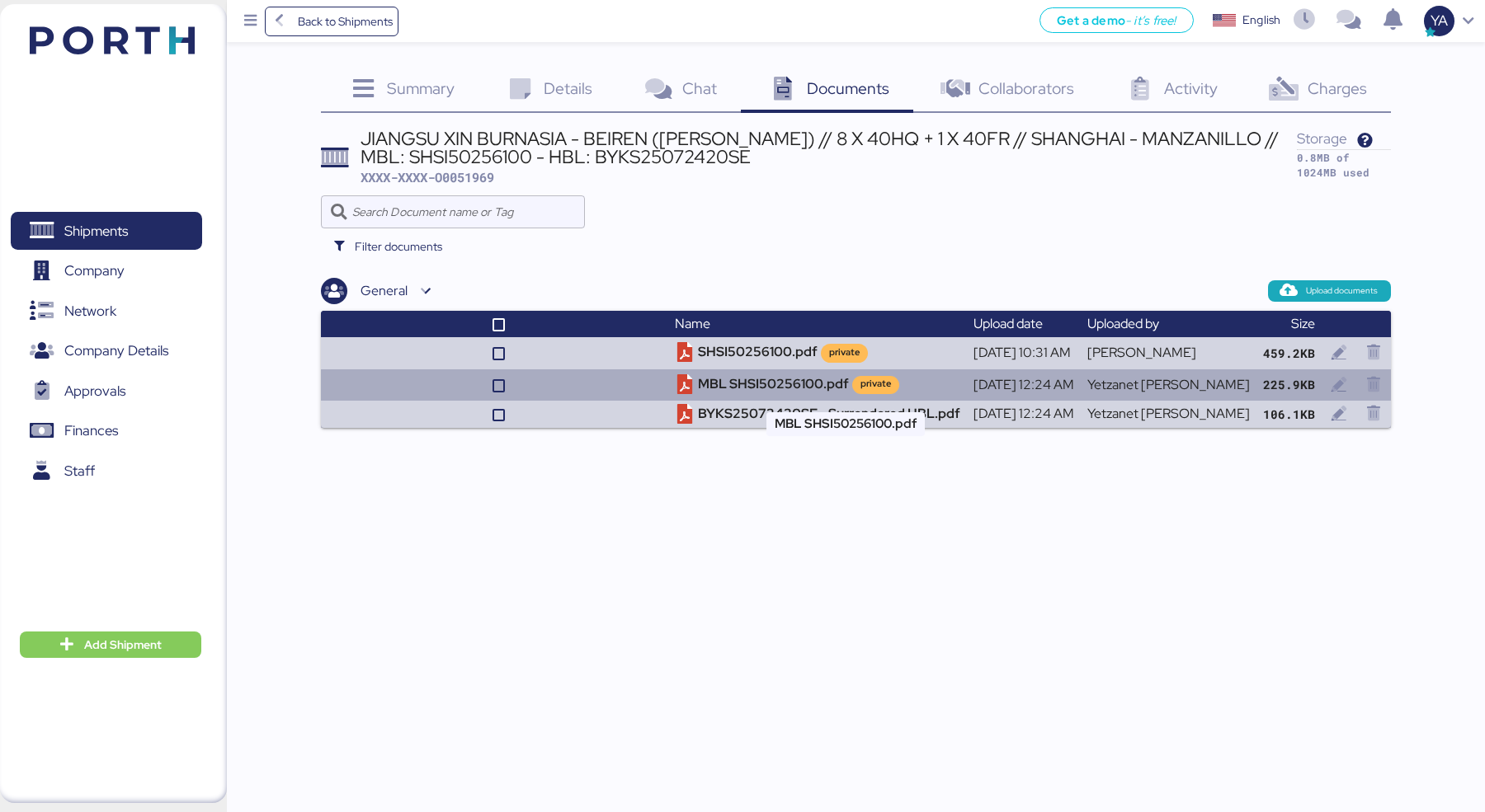
drag, startPoint x: 740, startPoint y: 419, endPoint x: 788, endPoint y: 384, distance: 59.4
click at [788, 384] on tbody "SHSI50256100.pdf private [DATE] 10:31 AM [PERSON_NAME] 459.2KB MBL SHSI50256100…" at bounding box center [855, 383] width 1069 height 91
click at [788, 384] on td "MBL SHSI50256100.pdf private" at bounding box center [817, 385] width 298 height 31
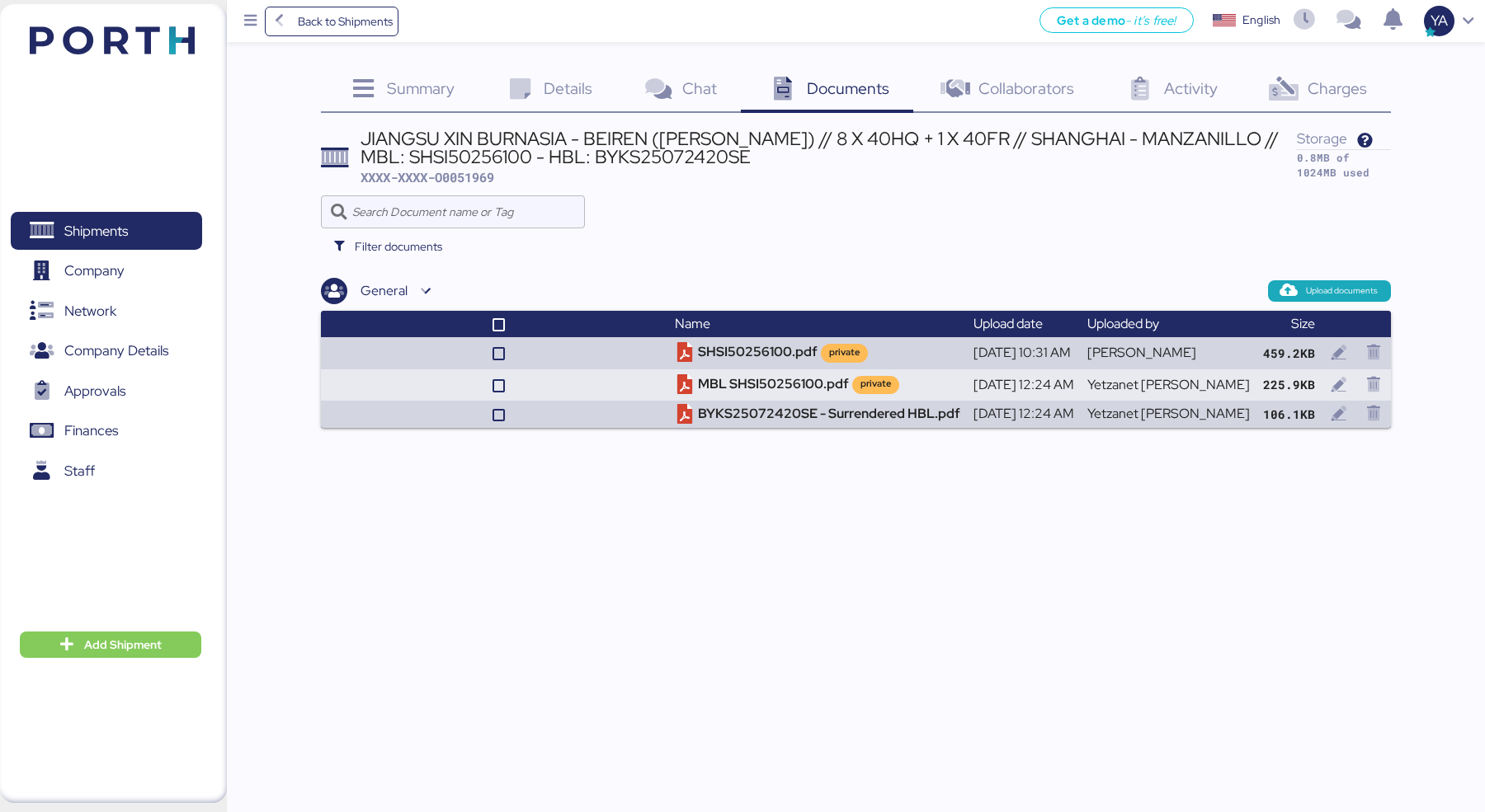
click at [1312, 72] on div "Charges 0" at bounding box center [1316, 91] width 150 height 45
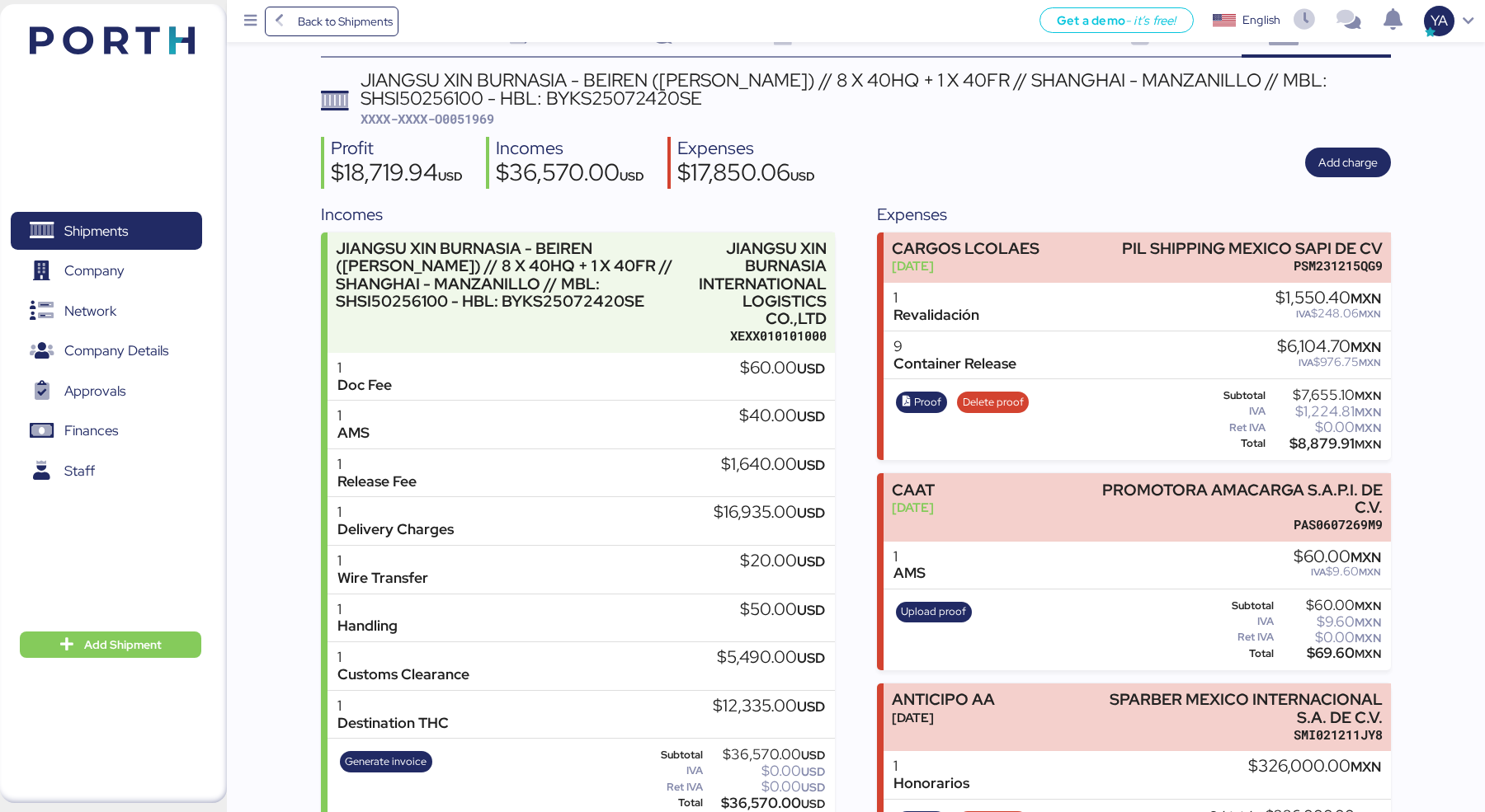
scroll to position [56, 0]
click at [718, 510] on div "$16,935.00 USD" at bounding box center [768, 512] width 111 height 18
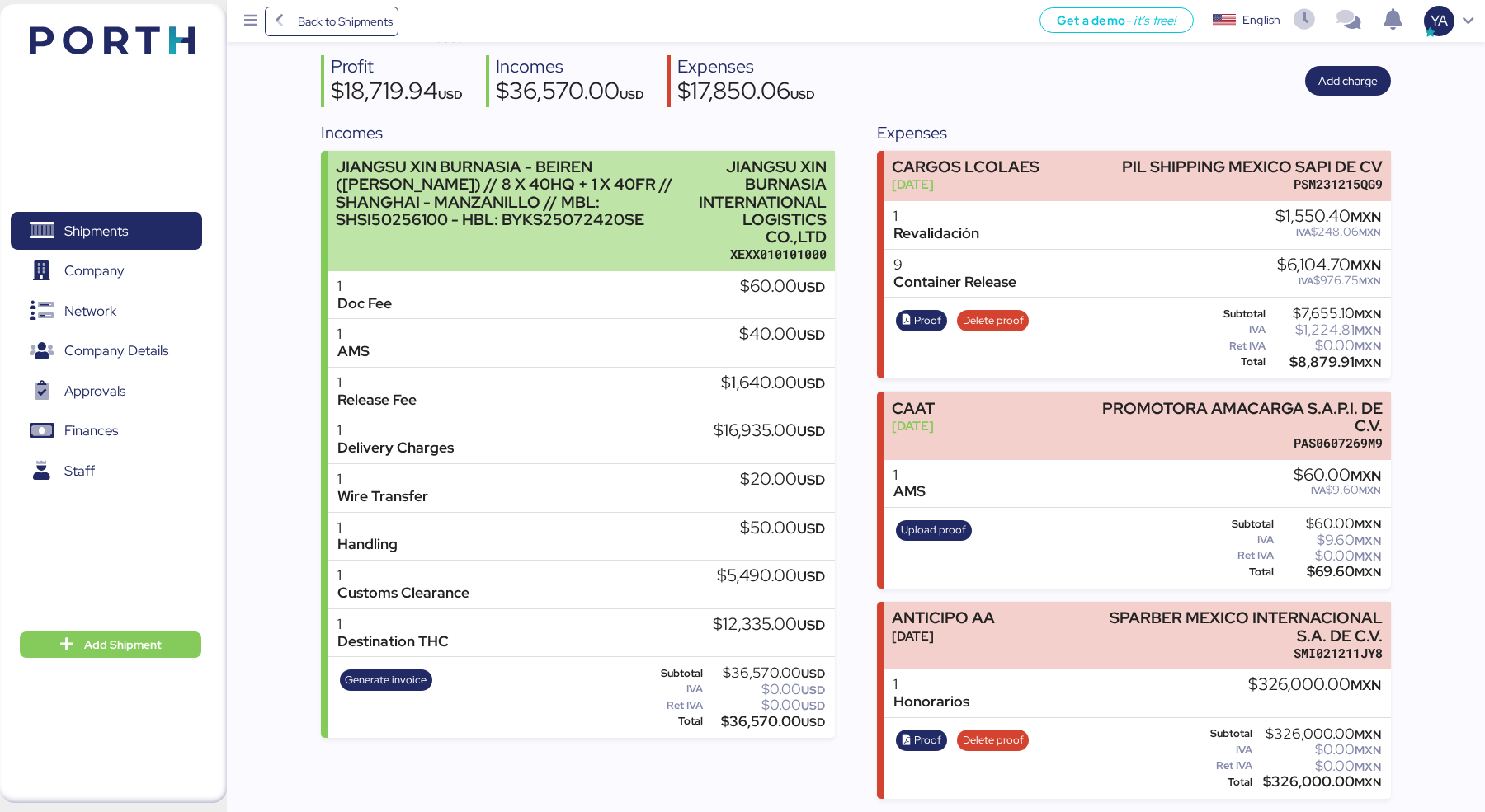
click at [657, 253] on div "JIANGSU XIN BURNASIA - BEIREN ([PERSON_NAME]) // 8 X 40HQ + 1 X 40FR // SHANGHA…" at bounding box center [508, 211] width 346 height 105
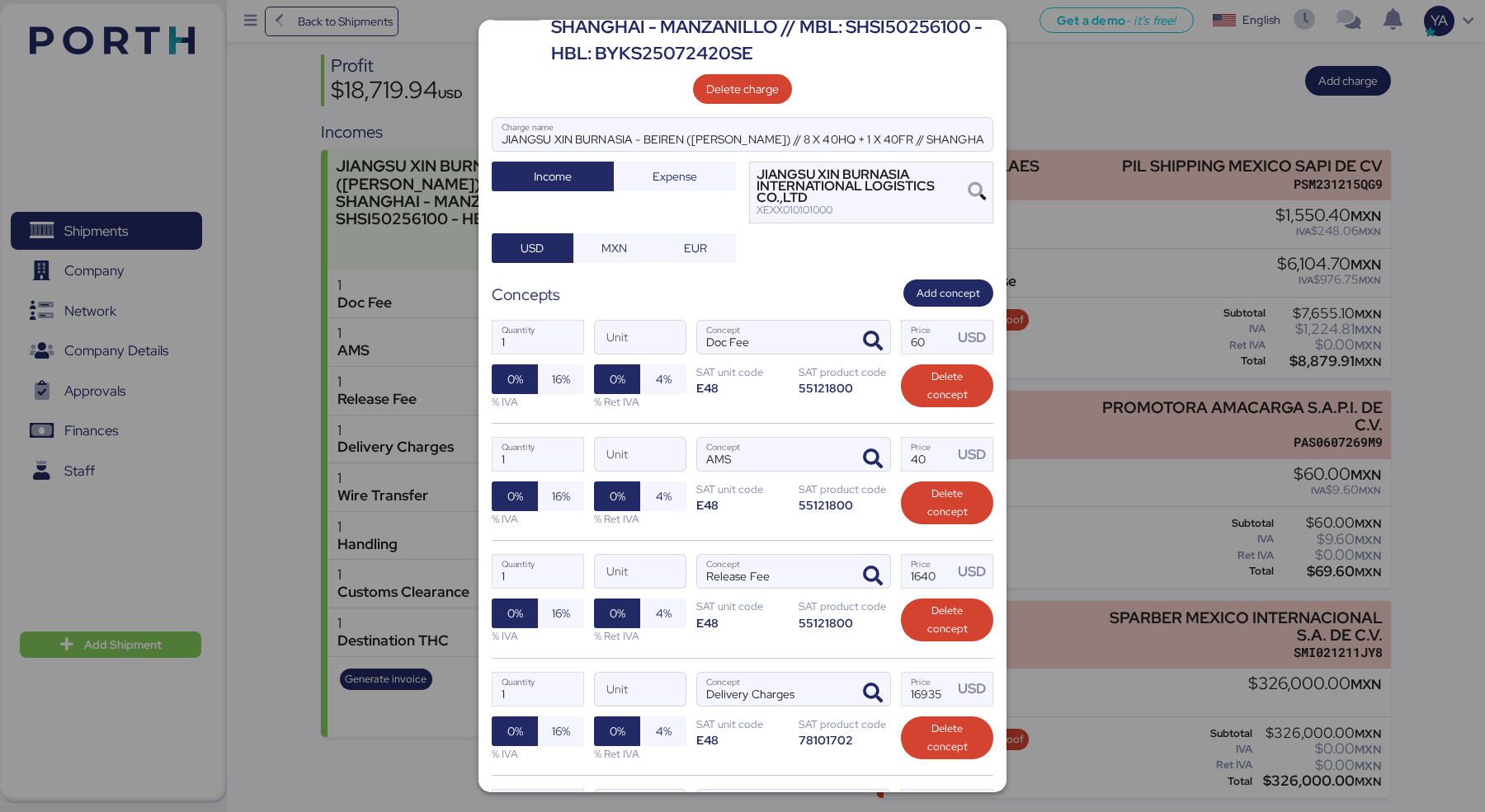
scroll to position [161, 0]
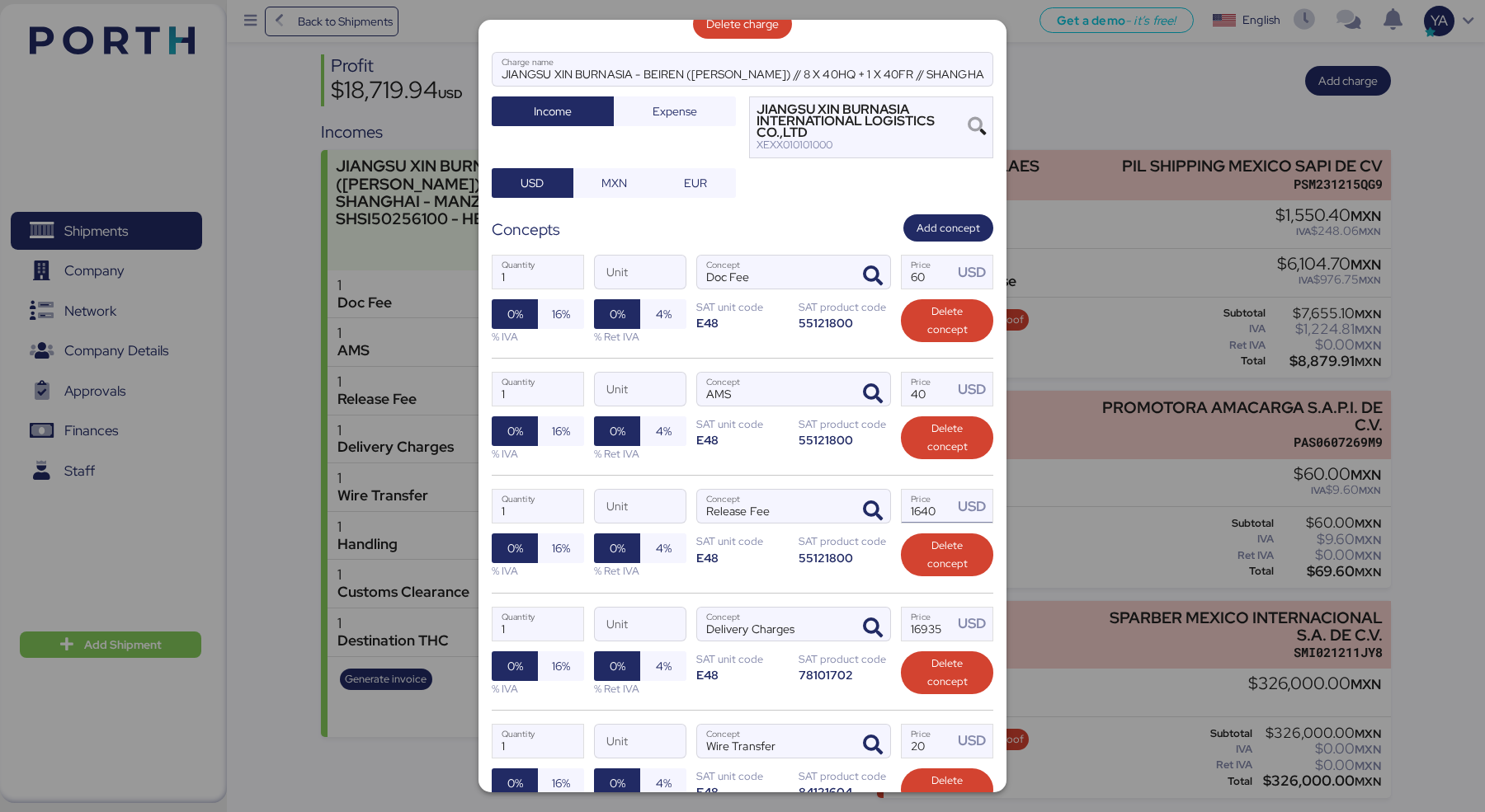
click at [927, 490] on input "1640" at bounding box center [927, 506] width 51 height 33
paste input "932"
type input "19320"
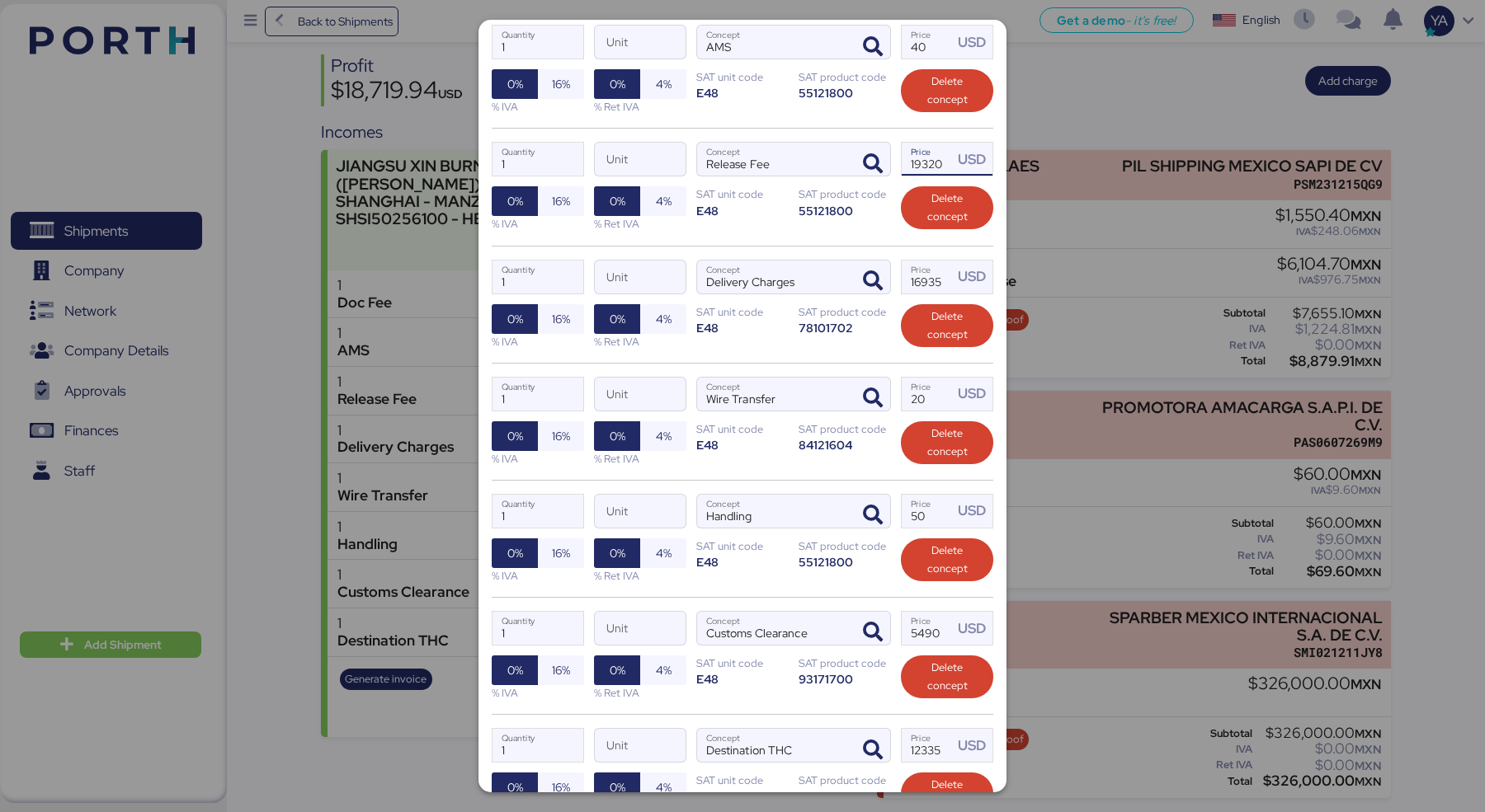
scroll to position [641, 0]
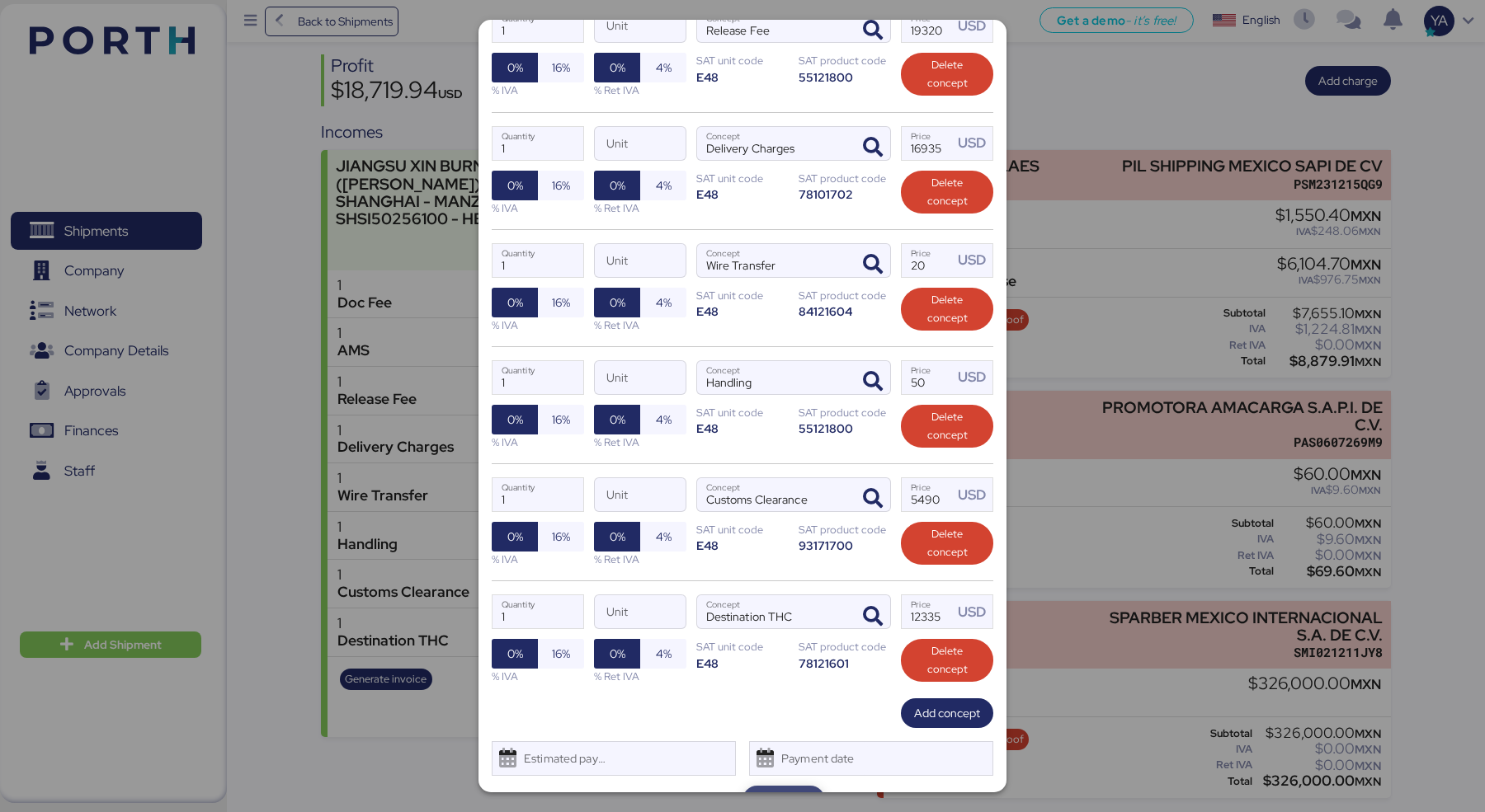
click at [790, 791] on span "Save" at bounding box center [783, 801] width 25 height 20
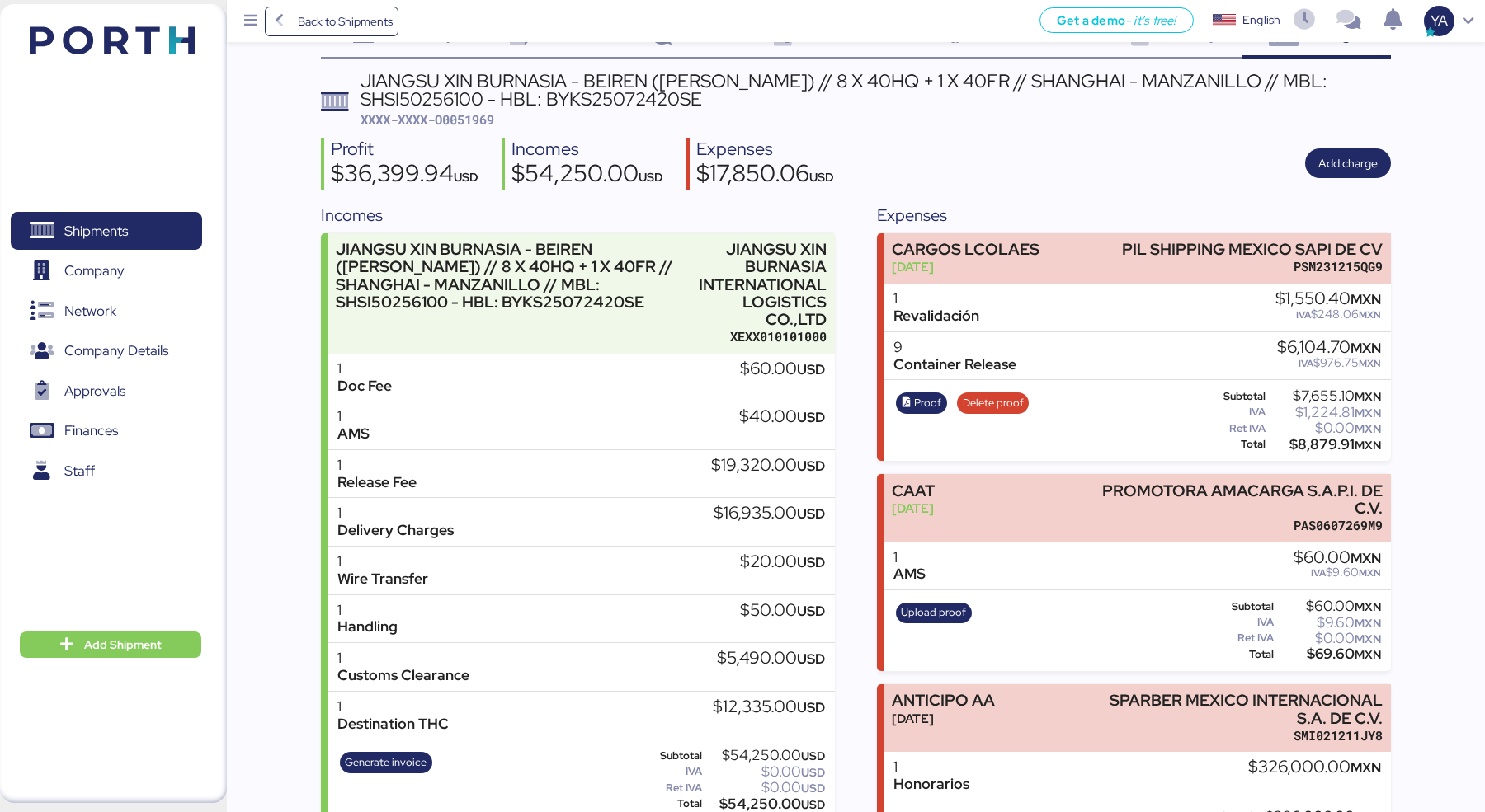
scroll to position [0, 0]
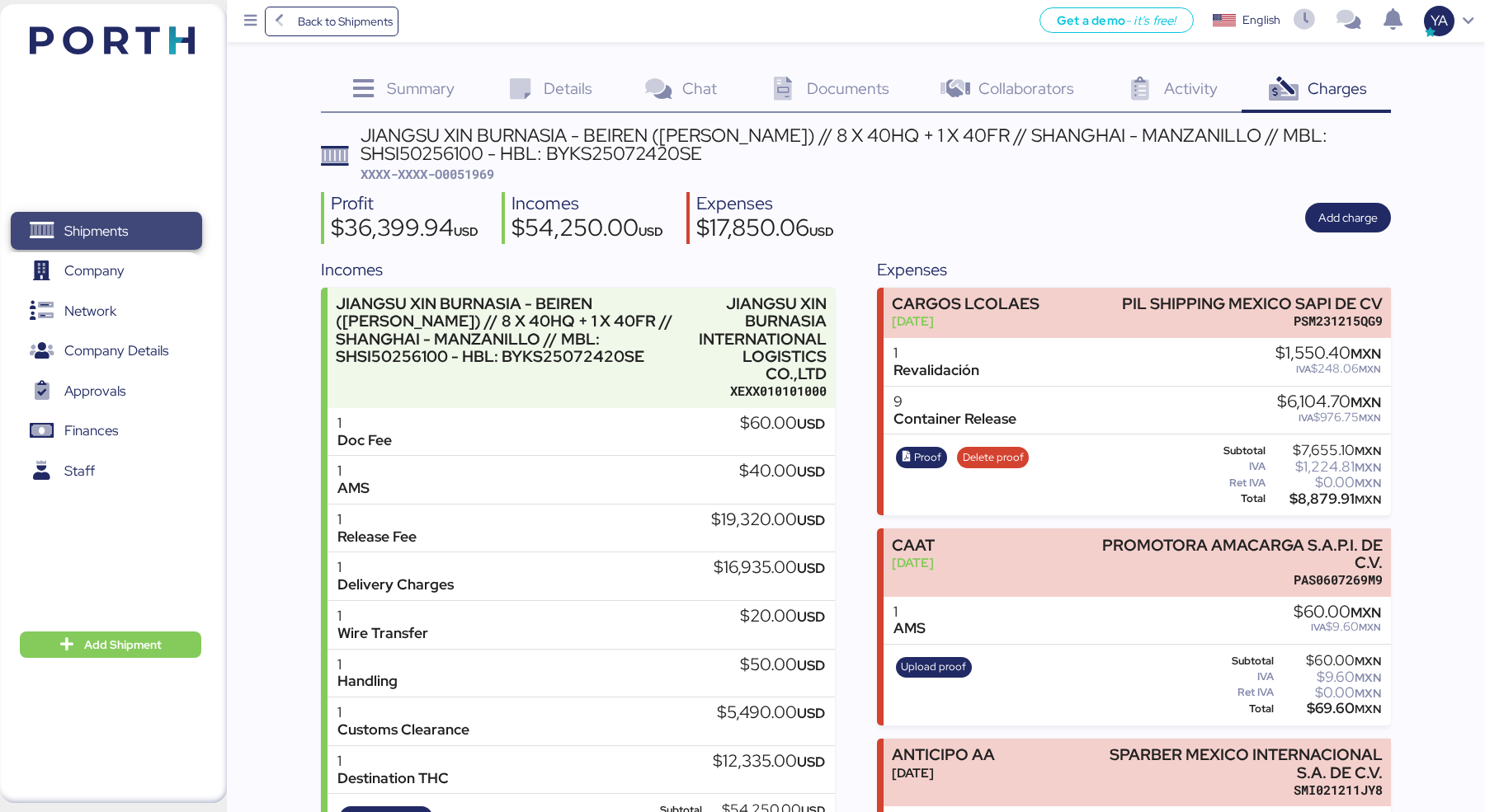
click at [170, 219] on span "Shipments" at bounding box center [106, 231] width 177 height 24
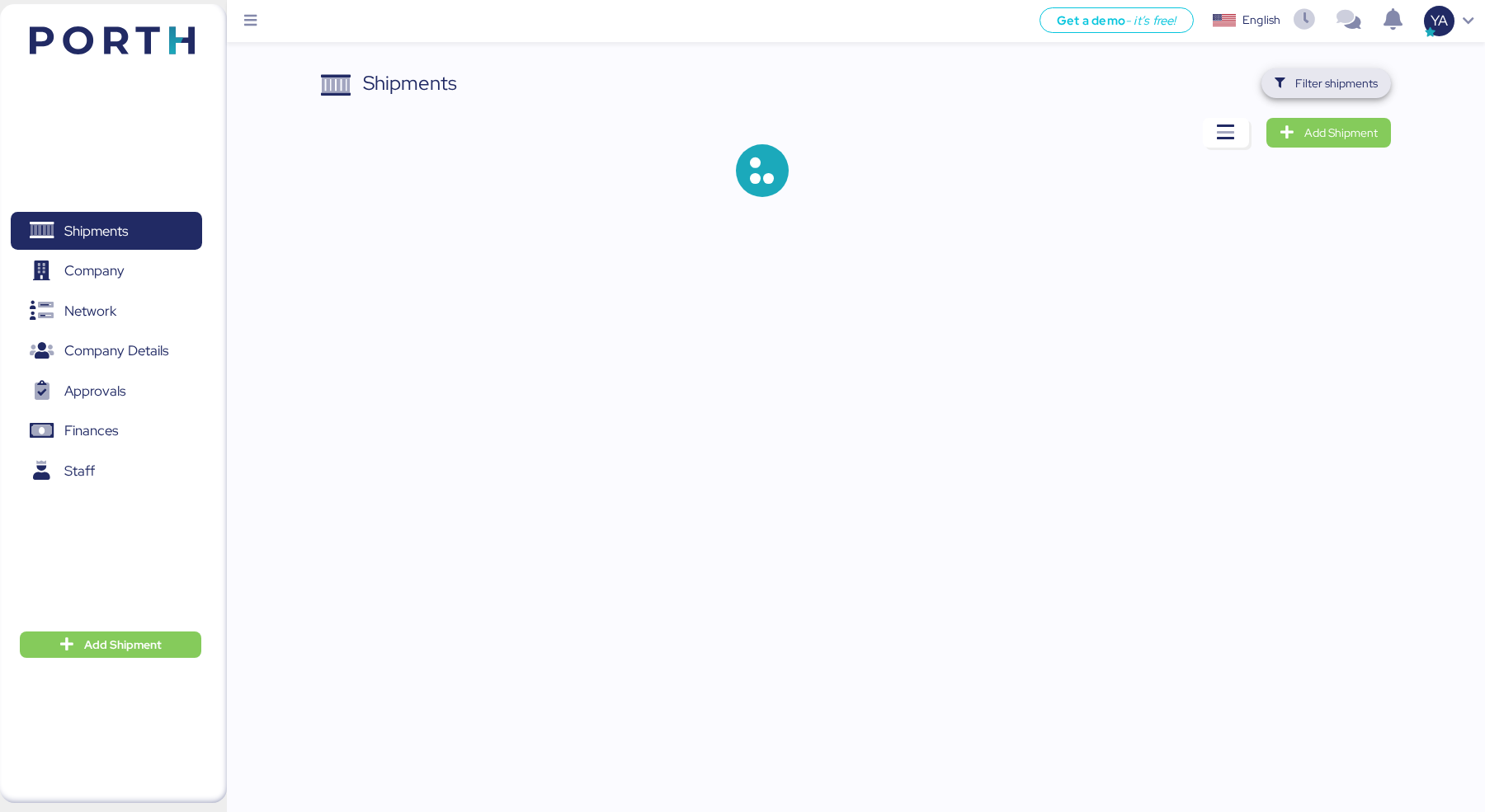
click at [1344, 89] on span "Filter shipments" at bounding box center [1336, 83] width 83 height 20
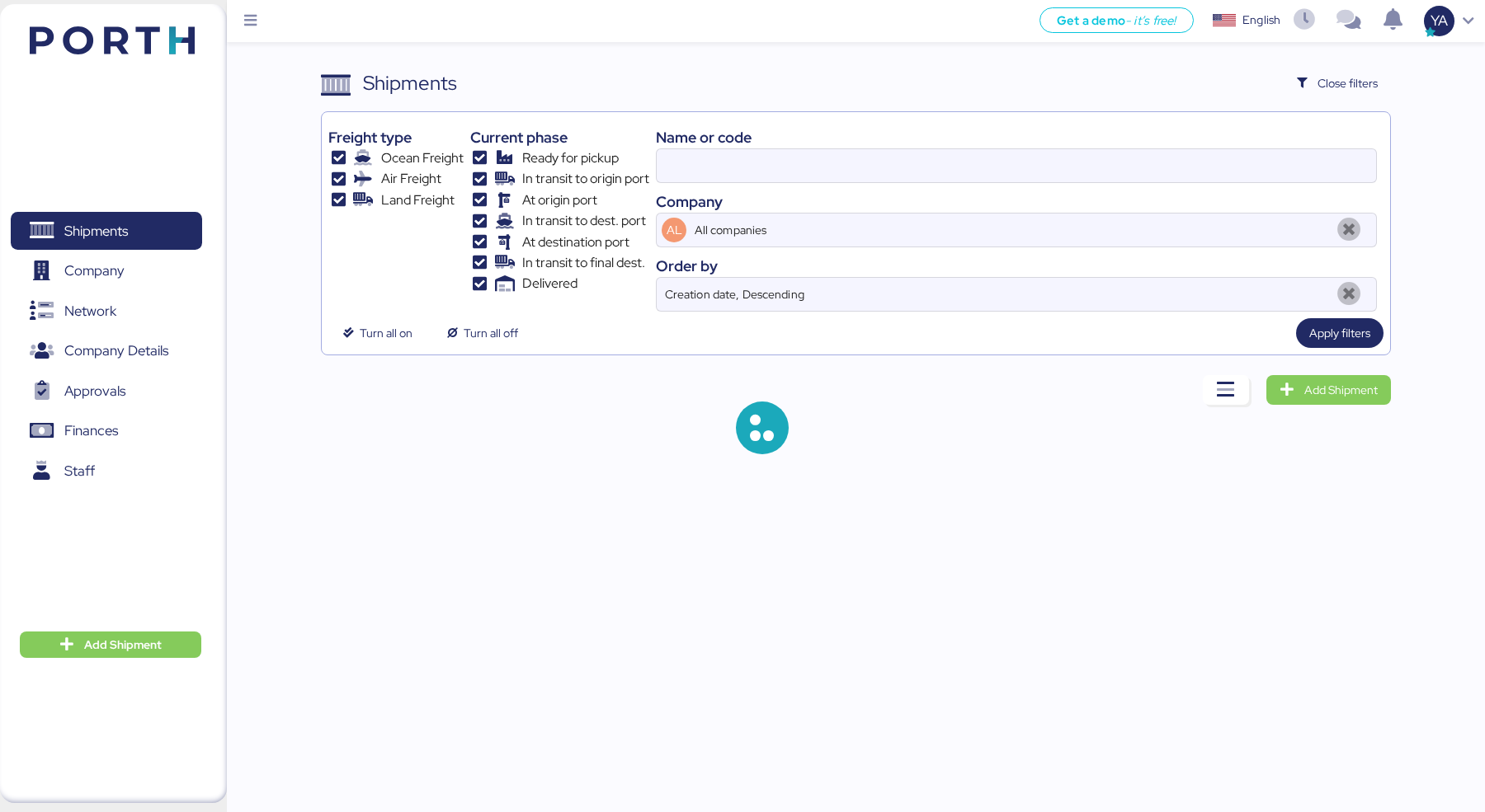
click at [1066, 191] on div "Company" at bounding box center [1015, 202] width 720 height 22
click at [1066, 186] on div "Name or code [PERSON_NAME] Company AL All companies Order by Creation date, Des…" at bounding box center [1015, 215] width 720 height 193
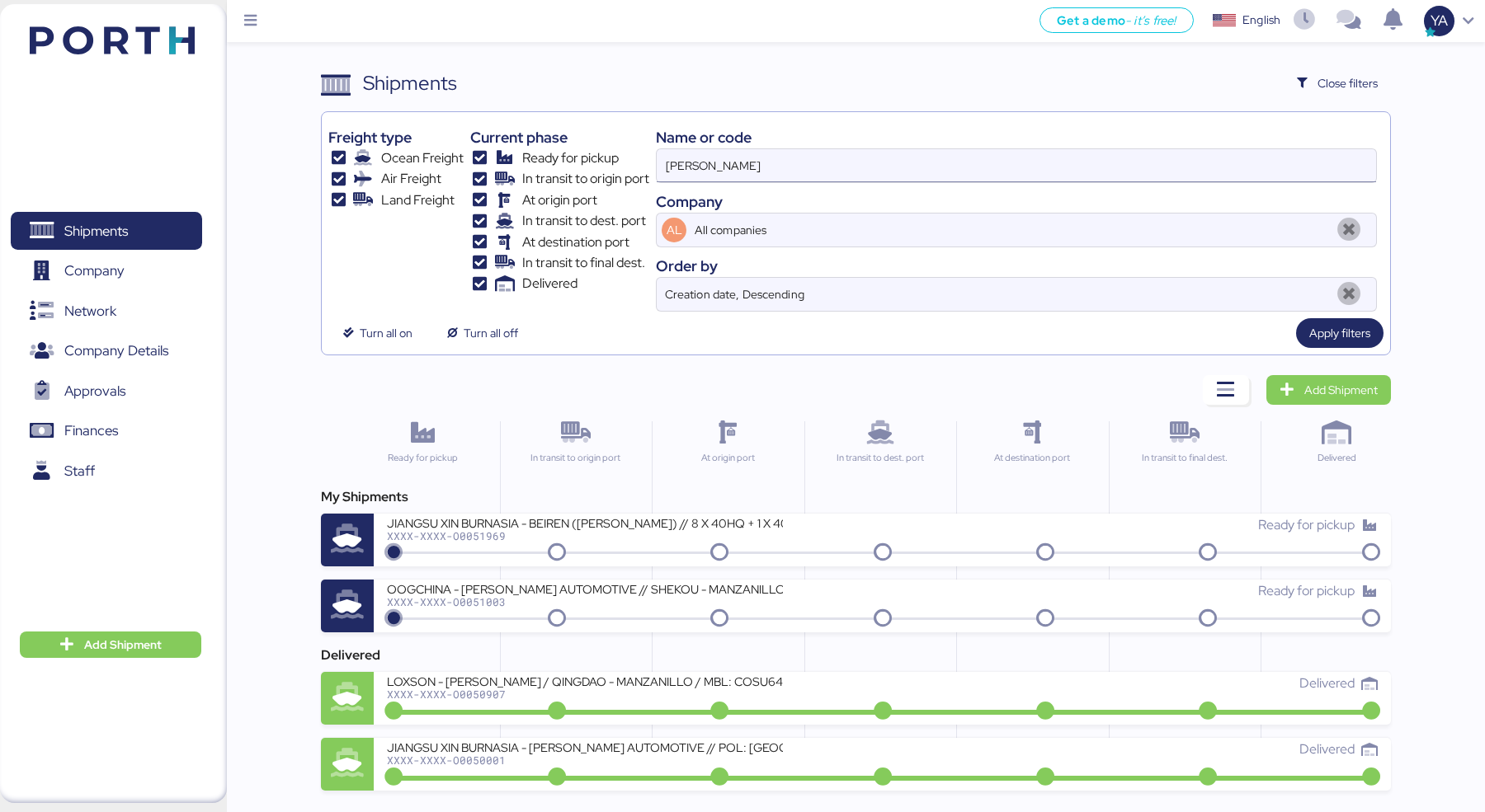
click at [1079, 162] on input "[PERSON_NAME]" at bounding box center [1016, 166] width 720 height 33
paste input "O0052011"
type input "O0052011"
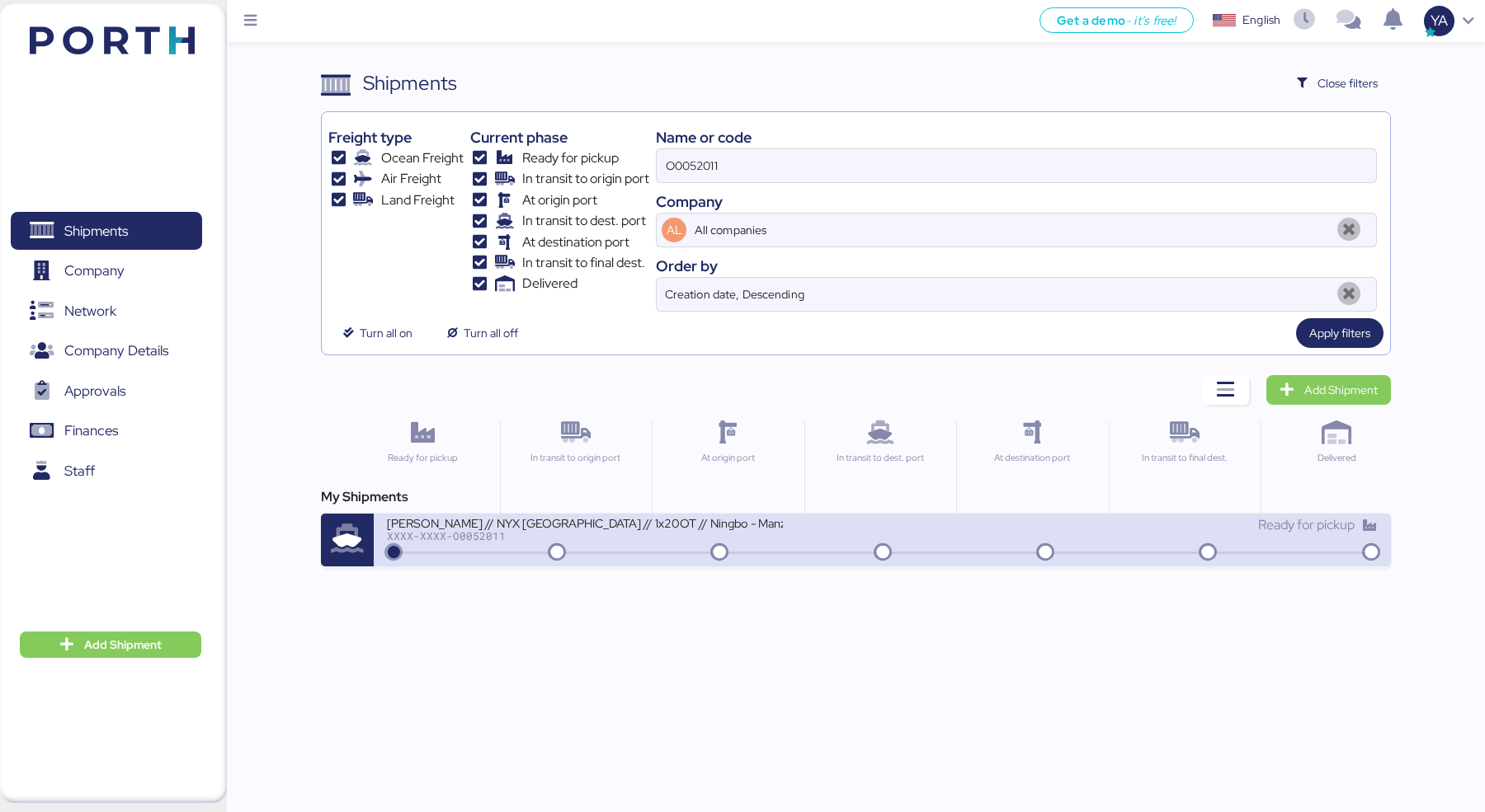
click at [662, 520] on div "[PERSON_NAME] // NYX [GEOGRAPHIC_DATA] // 1x20OT // Ningbo - Manzanillo // MBL:…" at bounding box center [584, 522] width 396 height 14
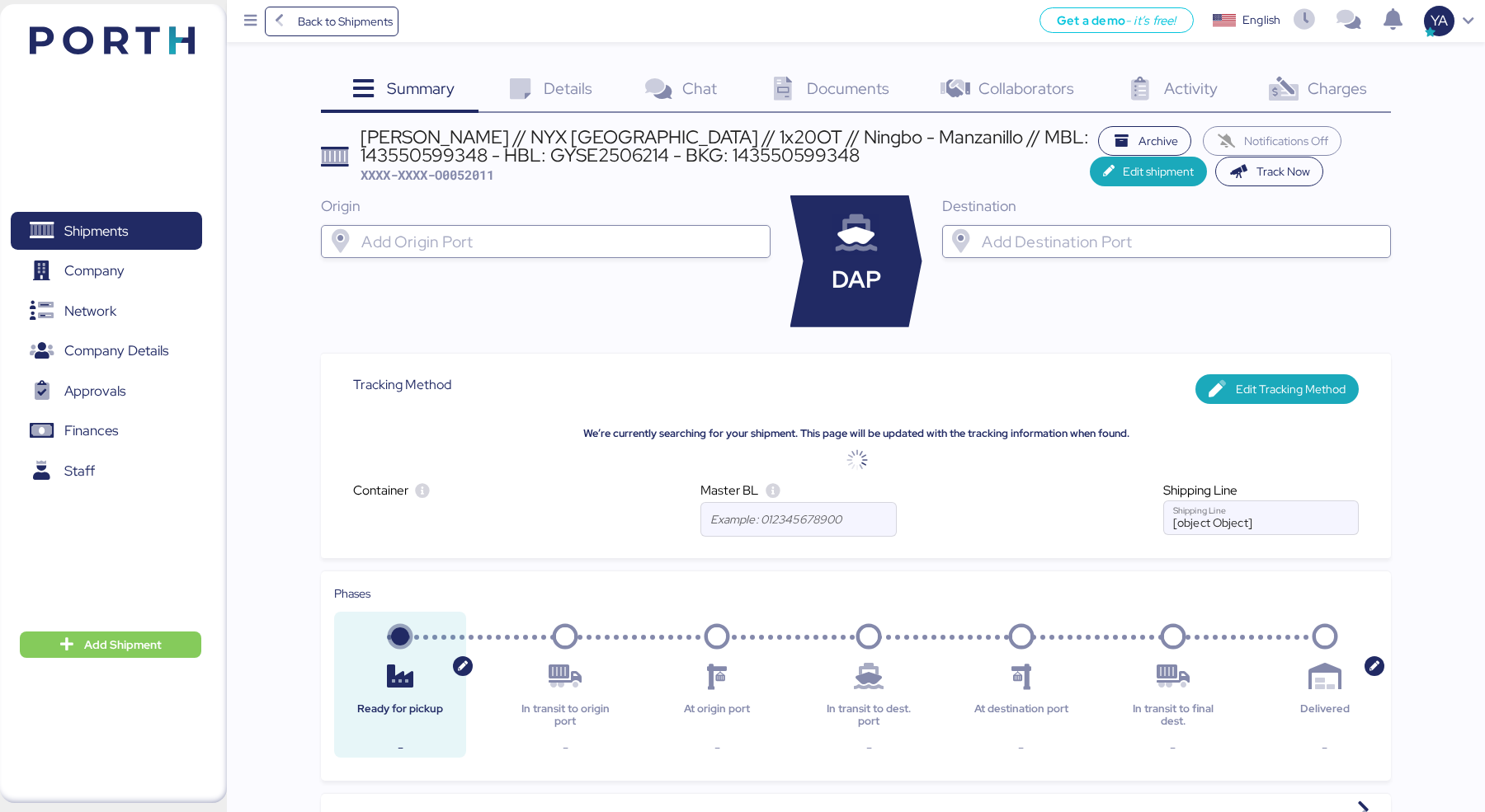
click at [1282, 82] on icon at bounding box center [1283, 89] width 36 height 24
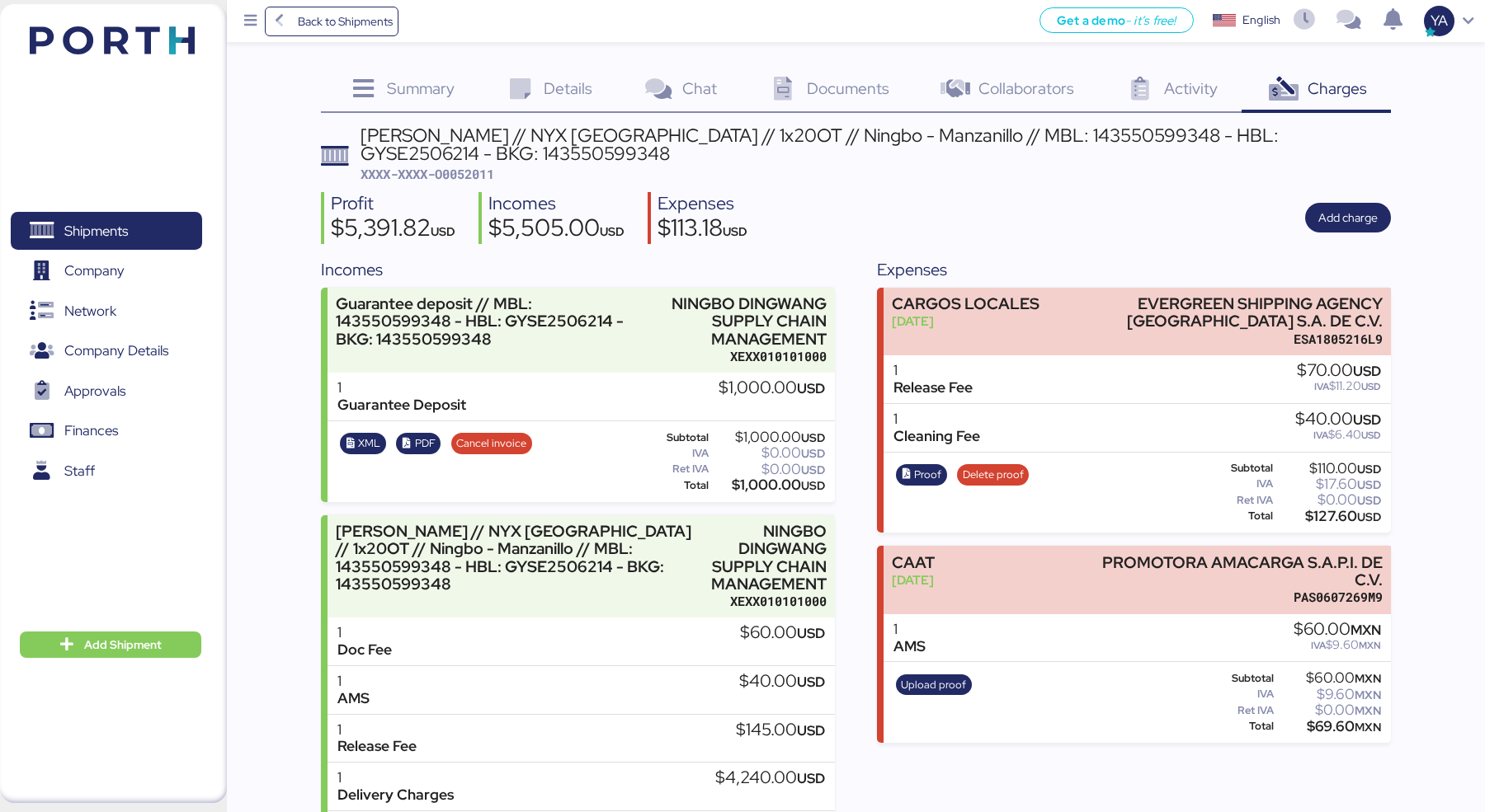
click at [553, 71] on div "Details 0" at bounding box center [547, 91] width 139 height 45
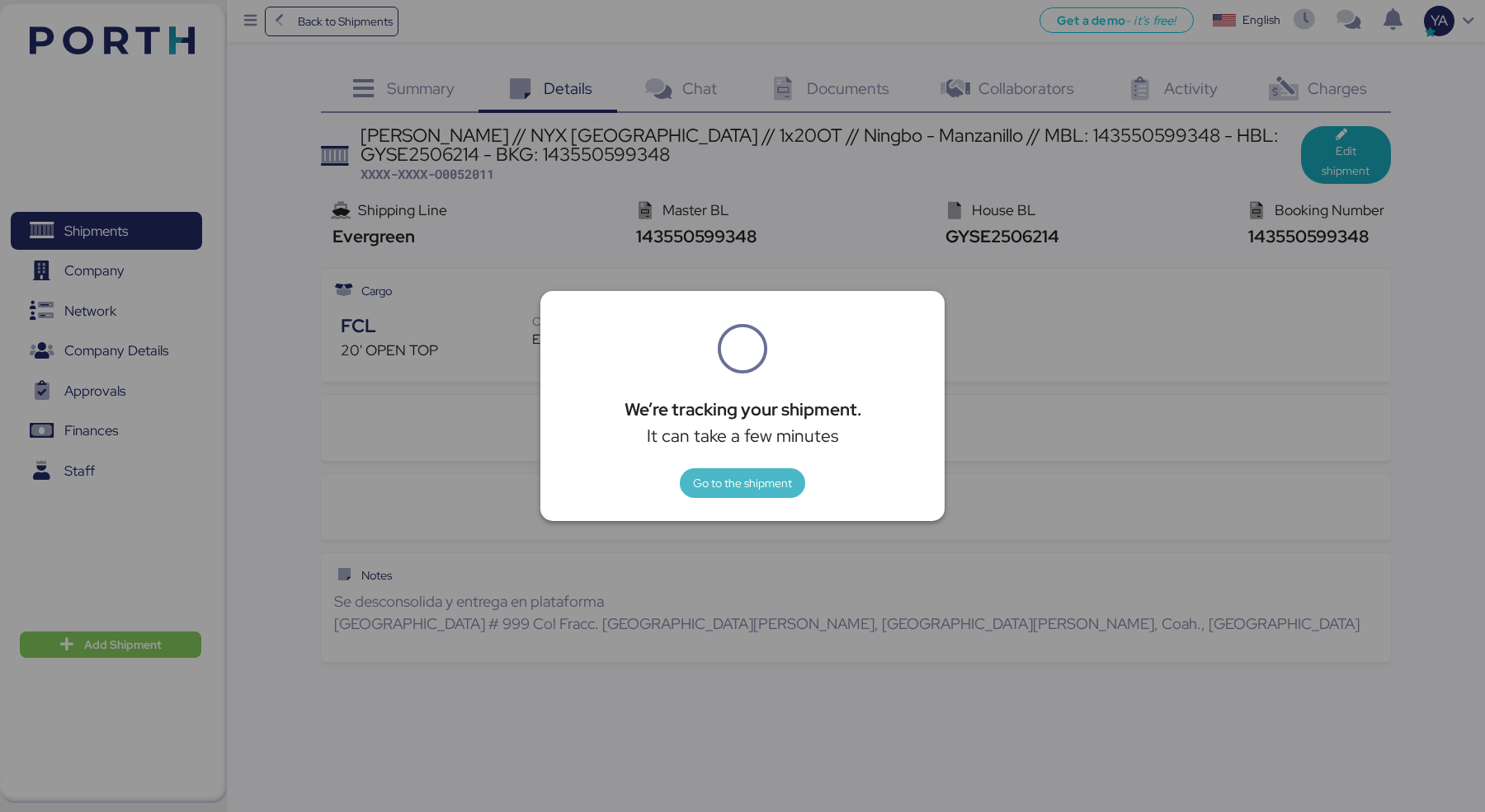
click at [734, 494] on span "Go to the shipment" at bounding box center [742, 483] width 99 height 23
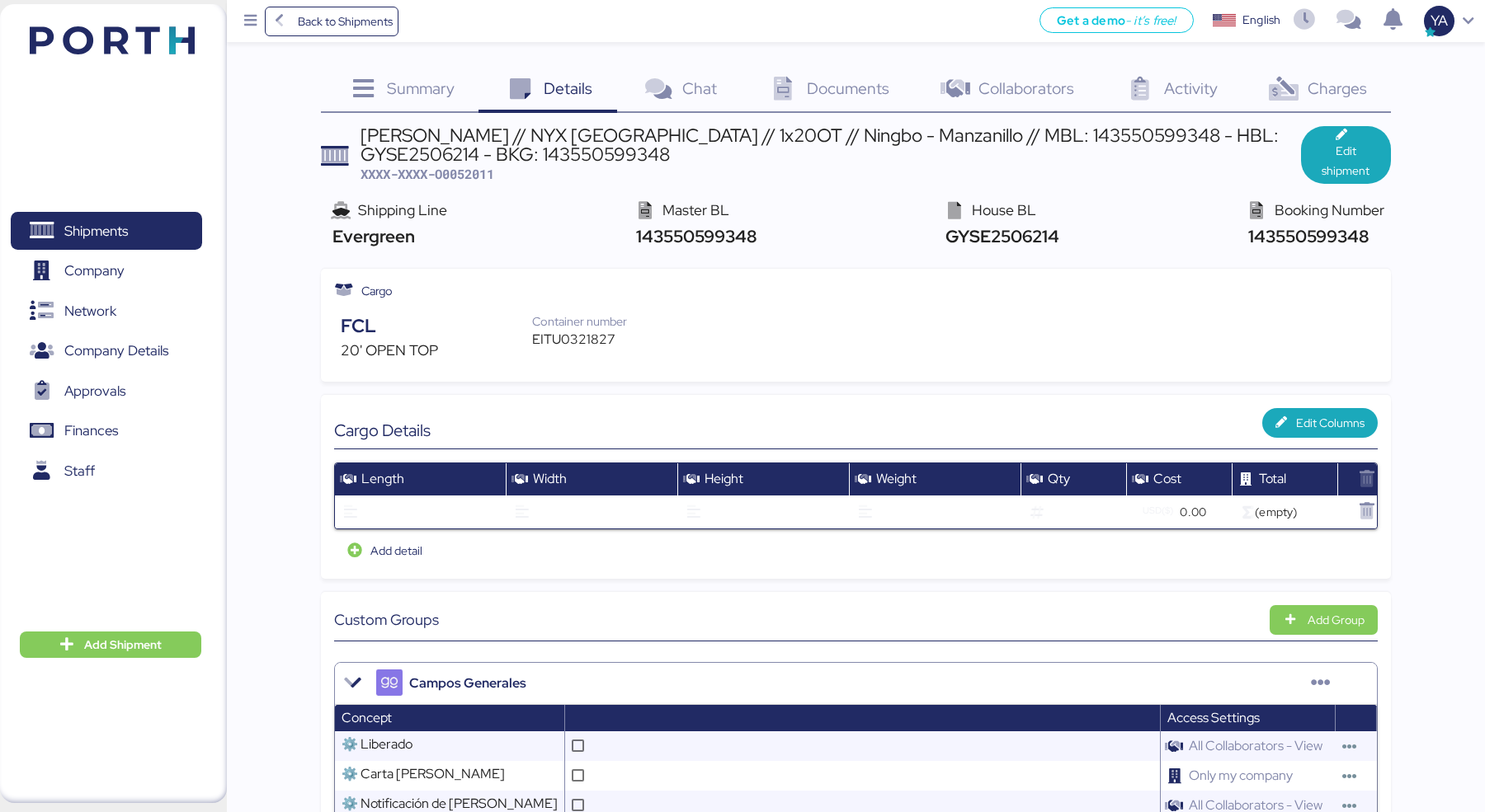
click at [1292, 99] on icon at bounding box center [1283, 89] width 36 height 24
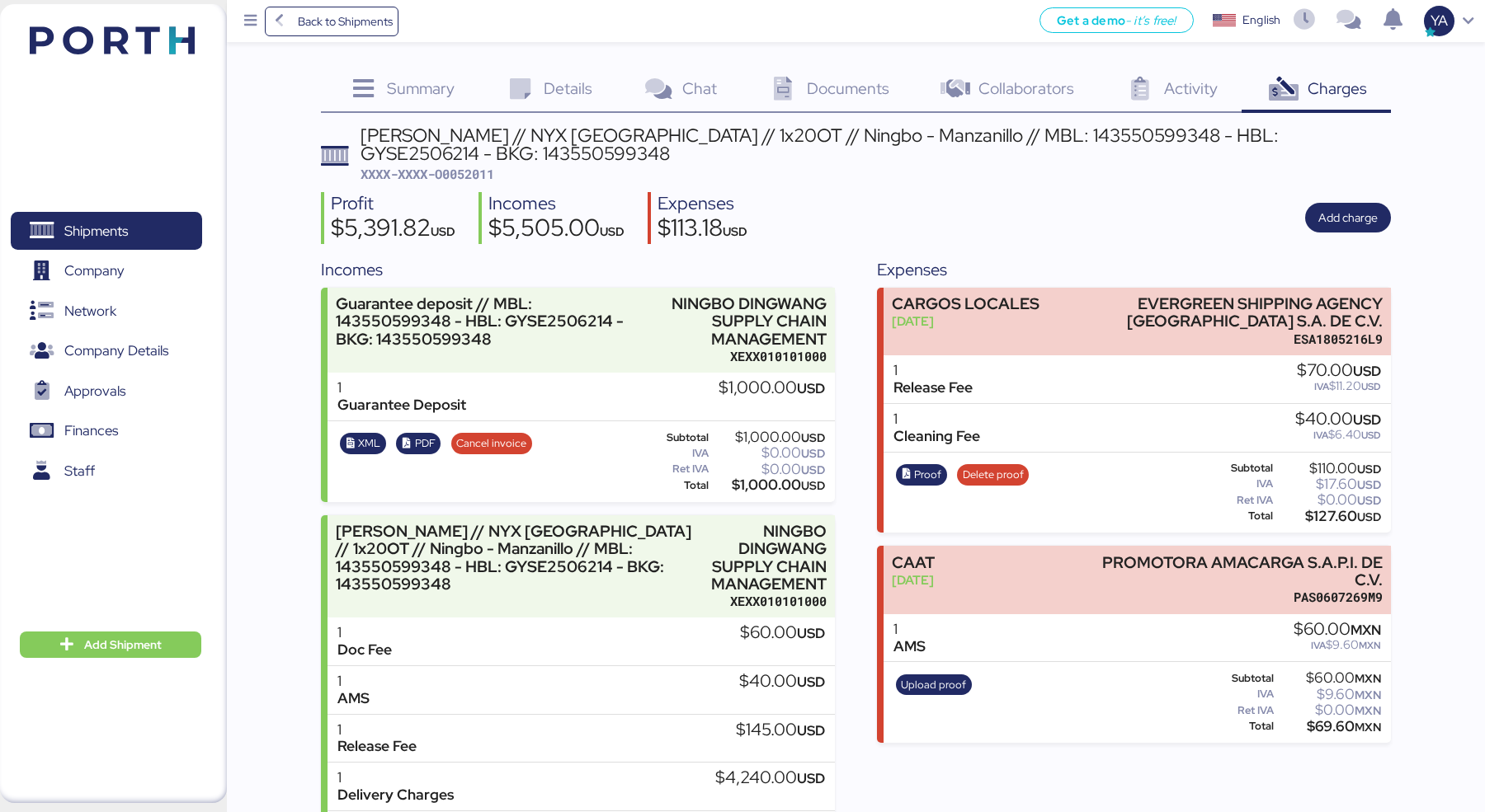
click at [494, 175] on span "XXXX-XXXX-O0052011" at bounding box center [428, 174] width 134 height 17
copy span "O0052011"
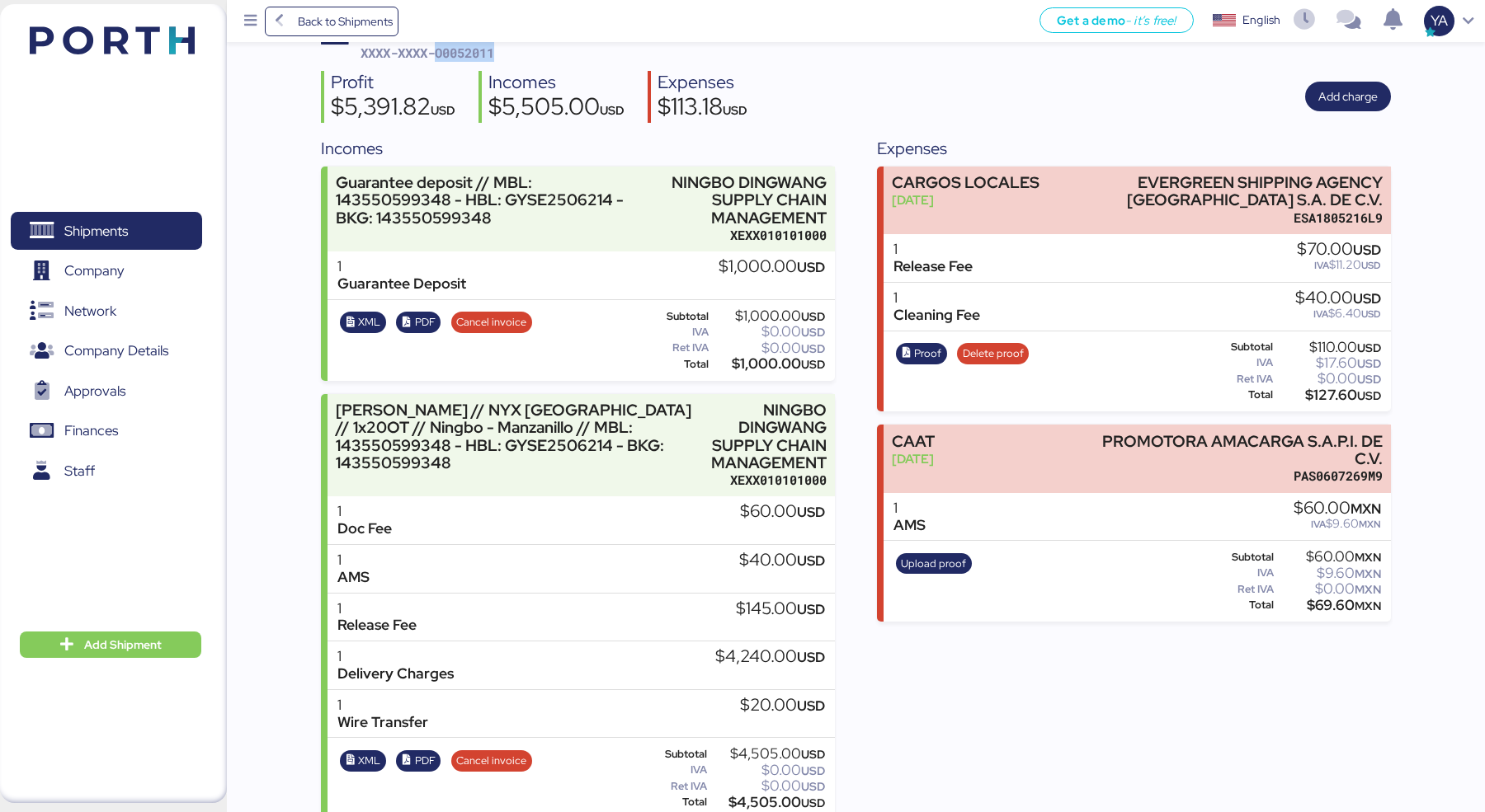
scroll to position [140, 0]
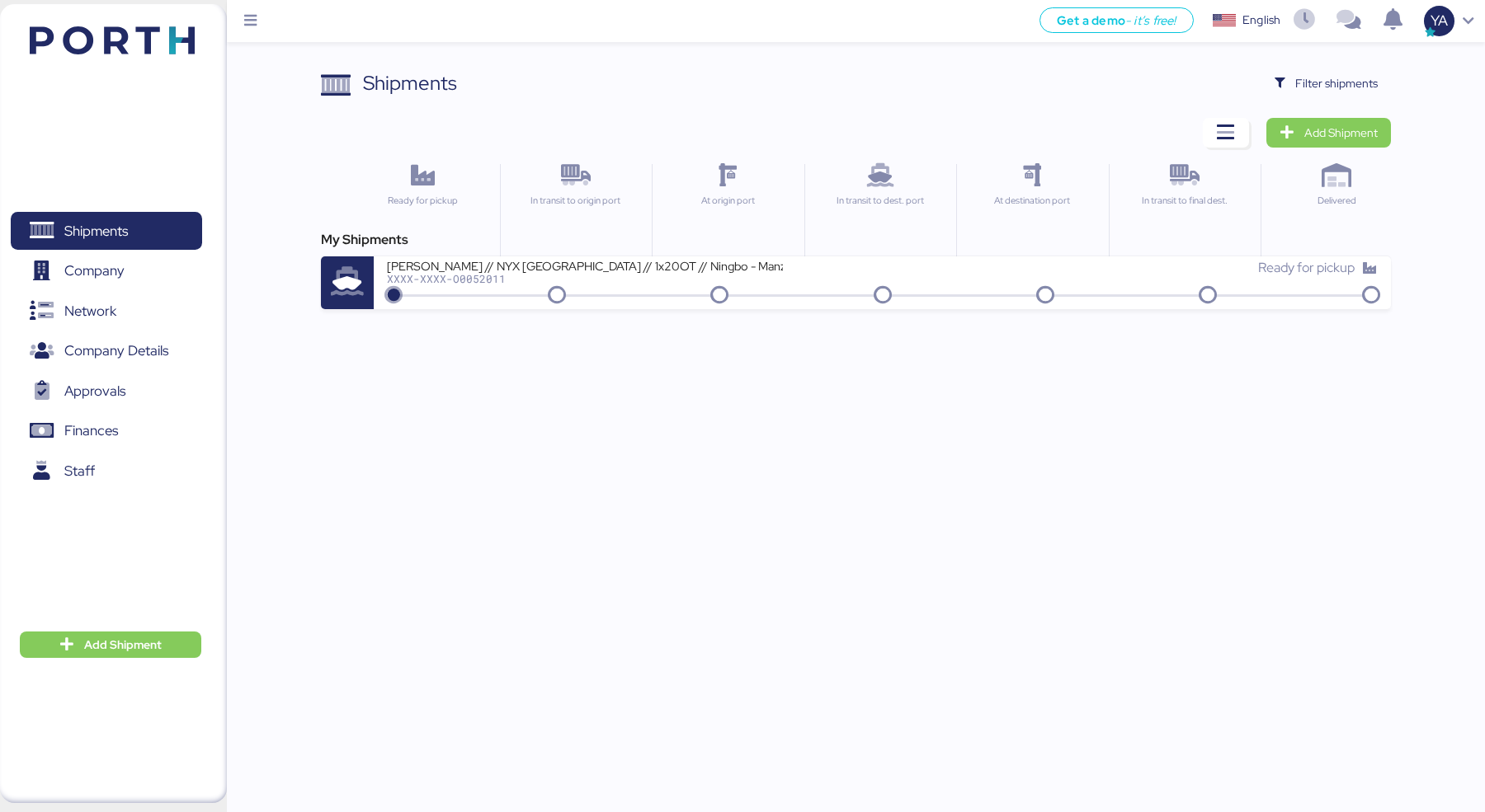
click at [1310, 100] on div "Shipments Clear Filters Filter shipments Add Shipment Ready for pickup In trans…" at bounding box center [855, 189] width 1069 height 240
click at [1310, 90] on span "Filter shipments" at bounding box center [1336, 83] width 83 height 20
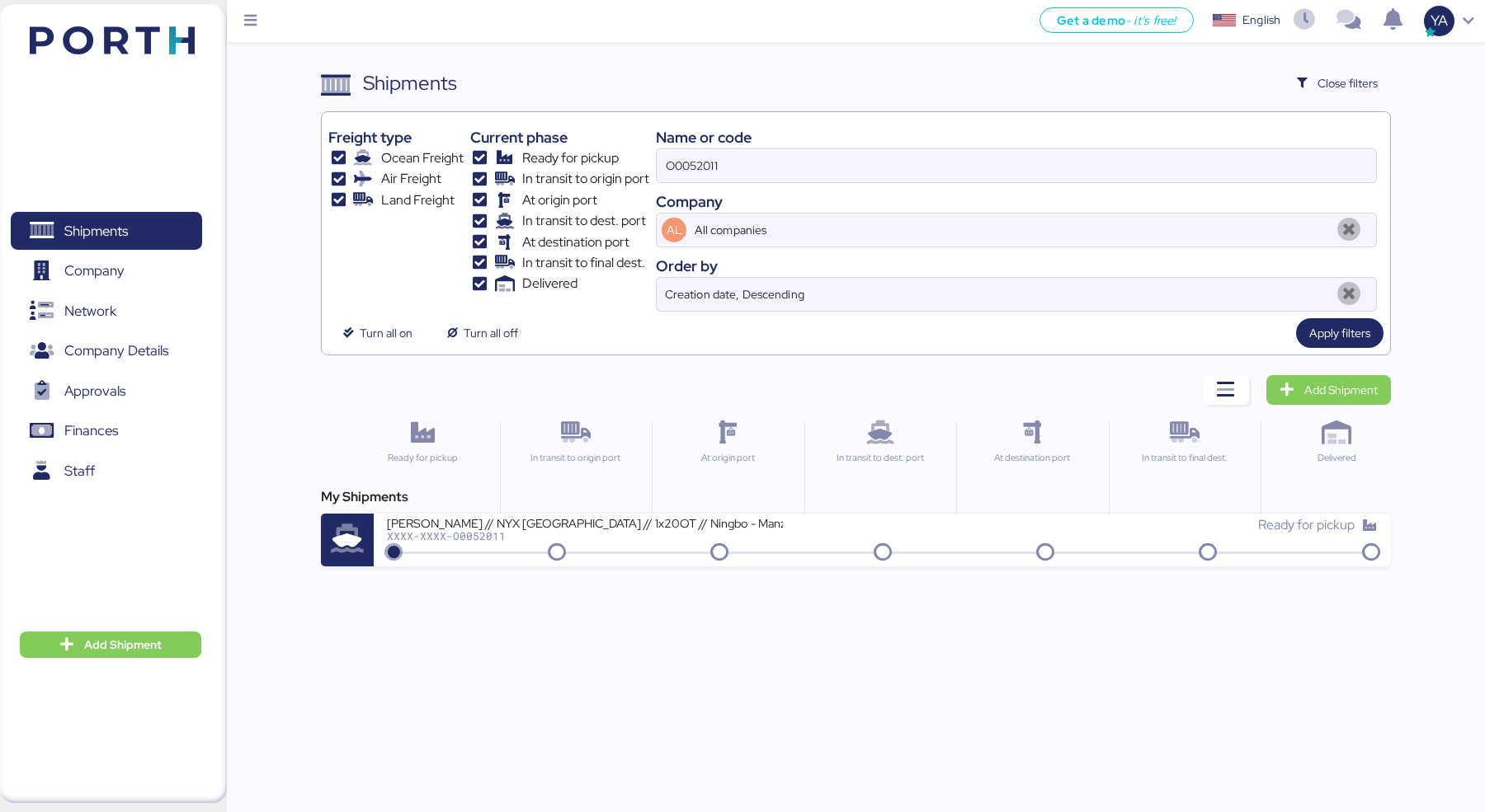
click at [1067, 141] on div "Name or code" at bounding box center [1015, 138] width 720 height 22
click at [1066, 152] on input "O0052011" at bounding box center [1016, 166] width 720 height 33
type input "0"
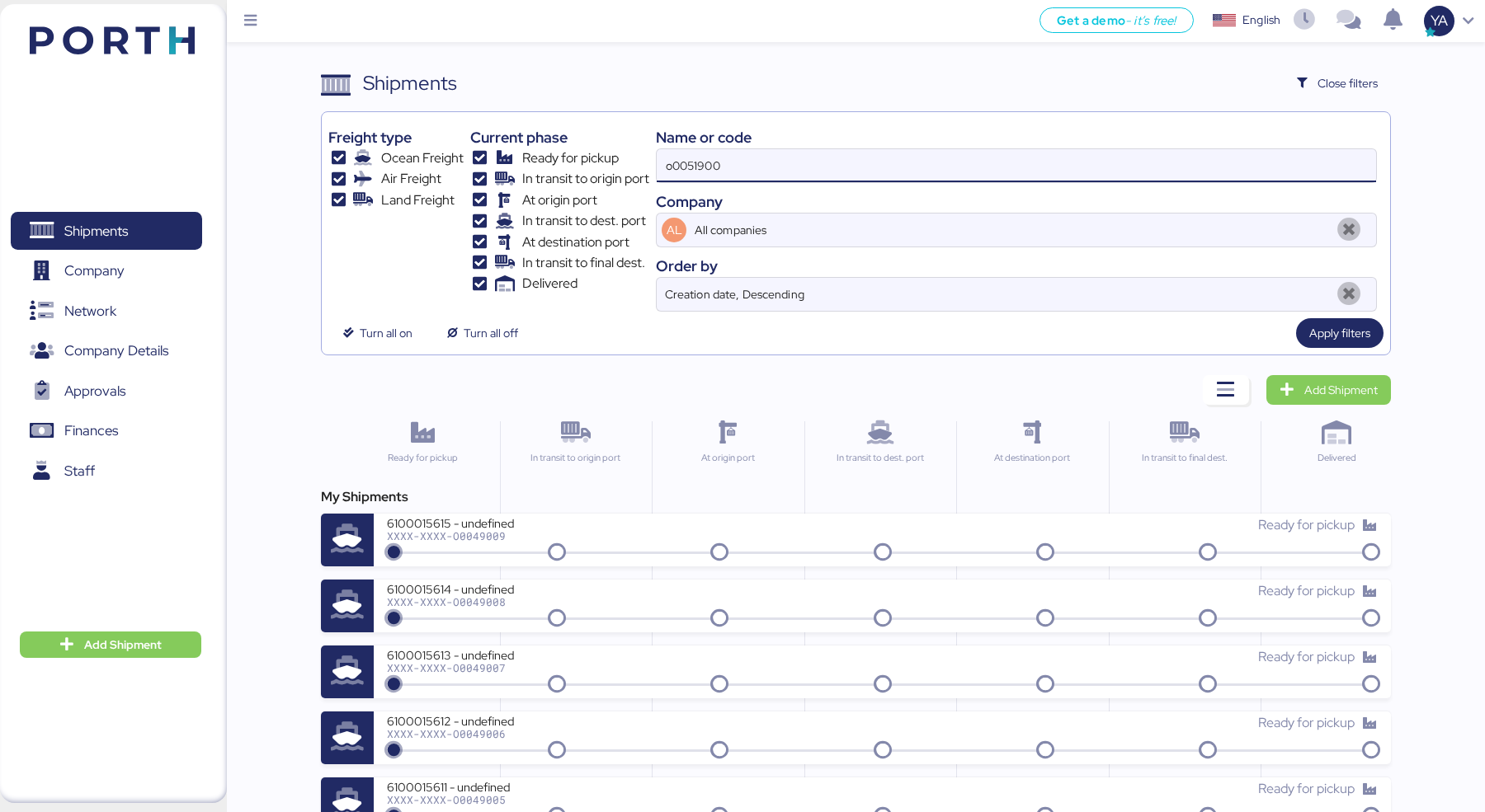
type input "o0051900"
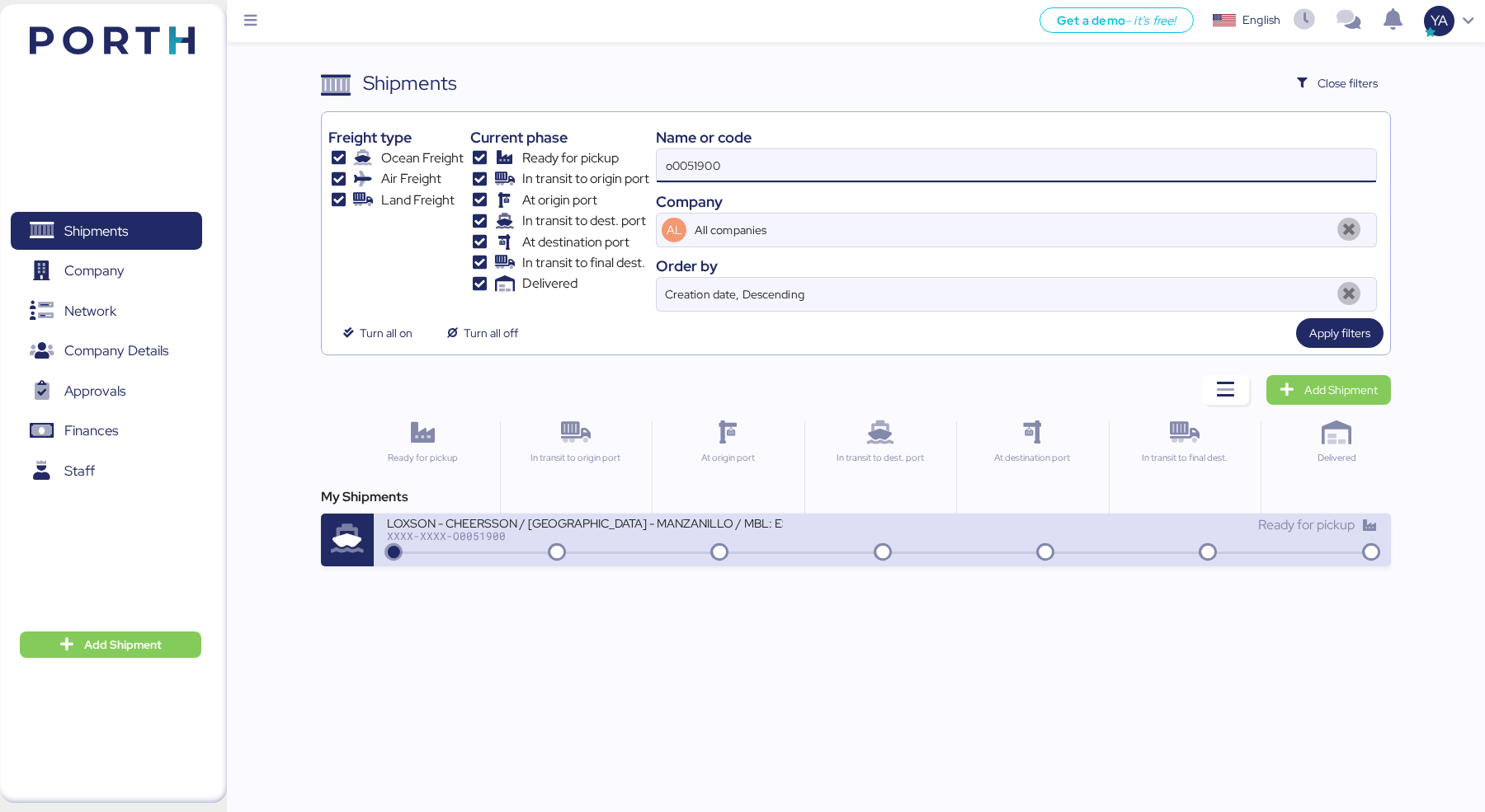
click at [479, 534] on div "XXXX-XXXX-O0051900" at bounding box center [584, 536] width 396 height 12
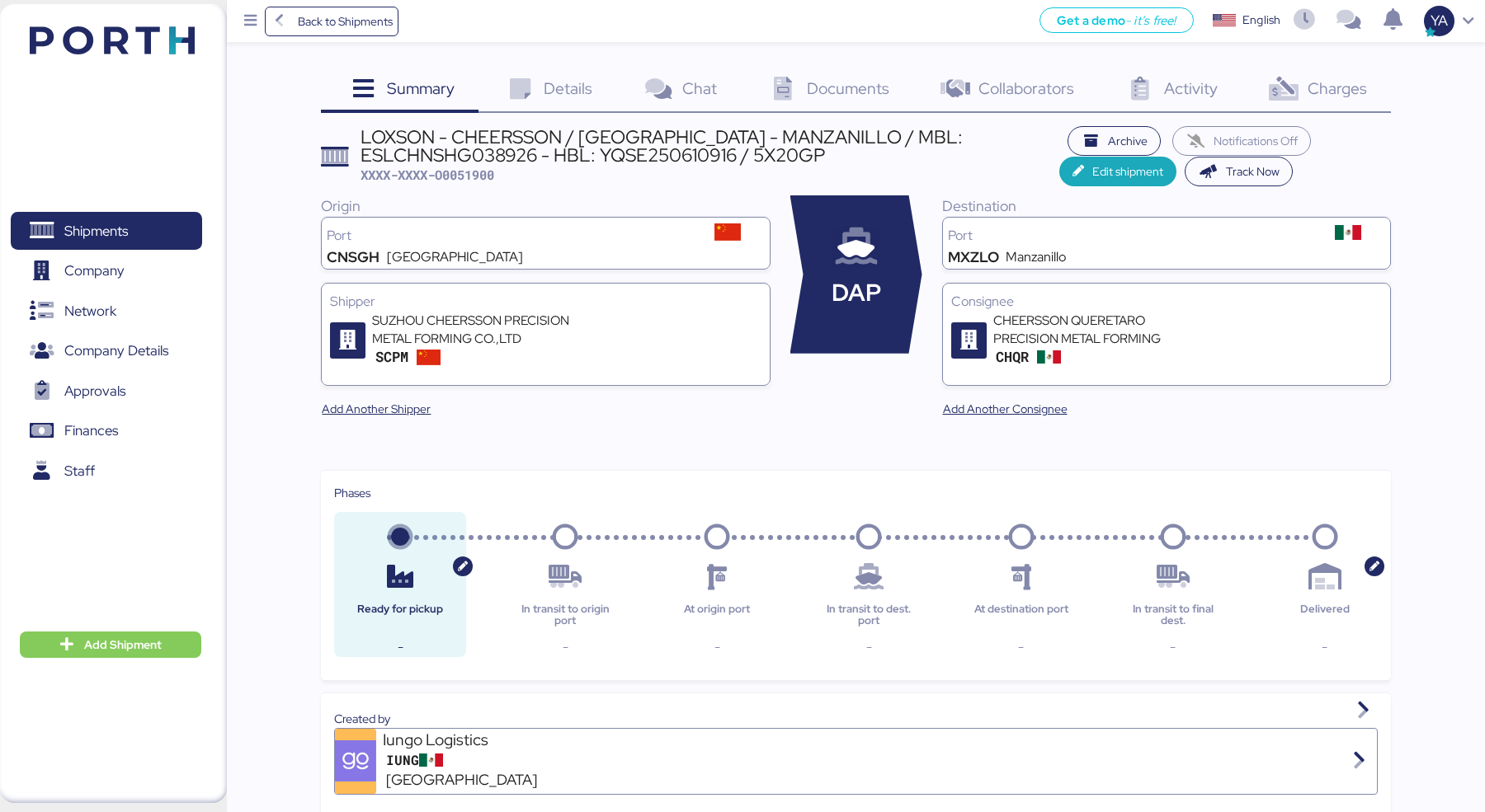
click at [1261, 72] on div "Charges 0" at bounding box center [1316, 91] width 150 height 45
